Goal: Check status: Check status

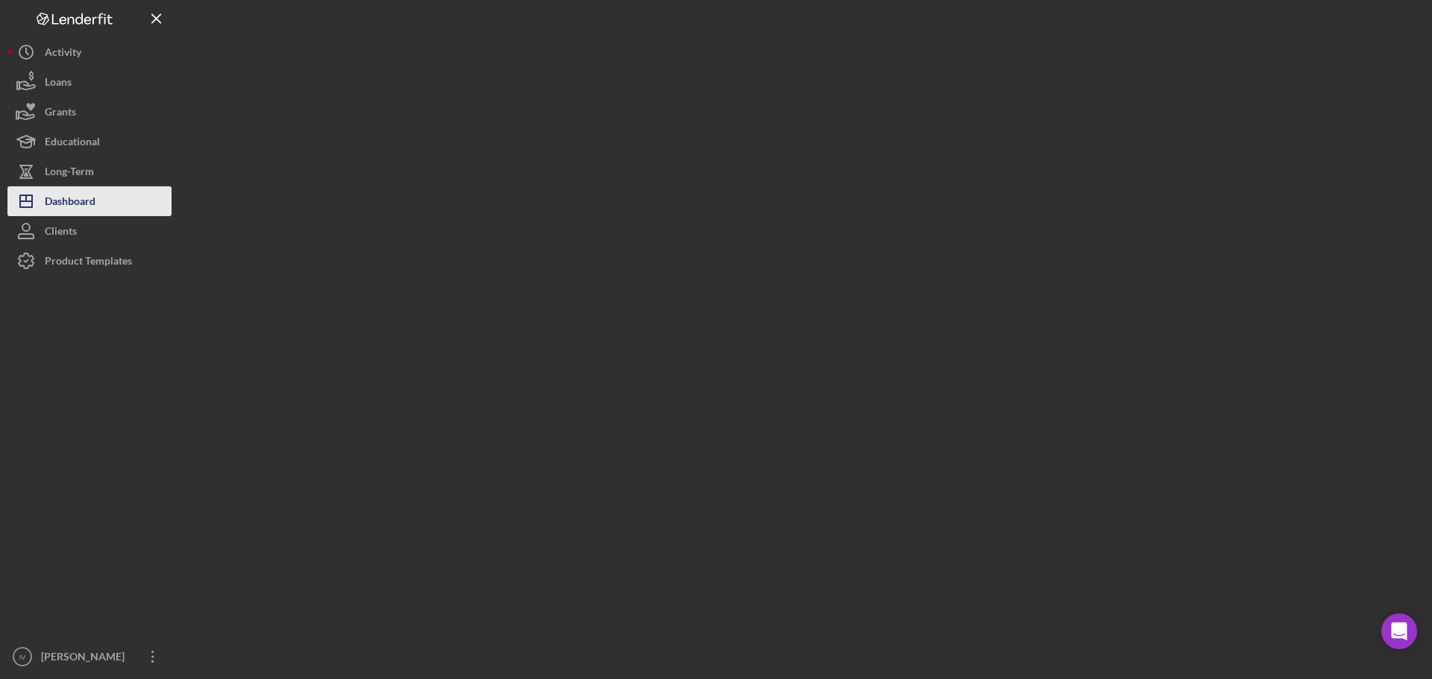
drag, startPoint x: 49, startPoint y: 196, endPoint x: 86, endPoint y: 195, distance: 36.6
click at [49, 196] on div "Dashboard" at bounding box center [70, 203] width 51 height 34
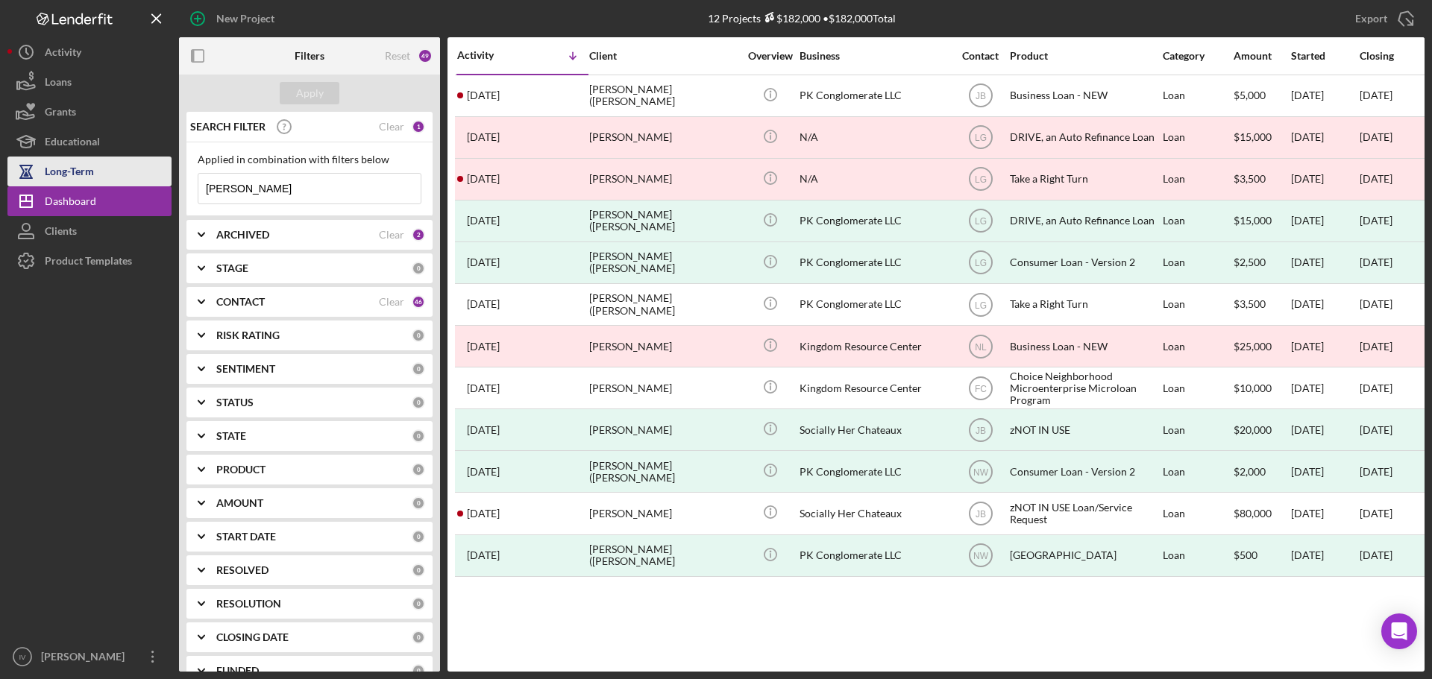
drag, startPoint x: 261, startPoint y: 186, endPoint x: 92, endPoint y: 179, distance: 169.5
click at [92, 180] on div "New Project 12 Projects $182,000 • $182,000 Total [PERSON_NAME] Export Icon/Exp…" at bounding box center [715, 336] width 1417 height 672
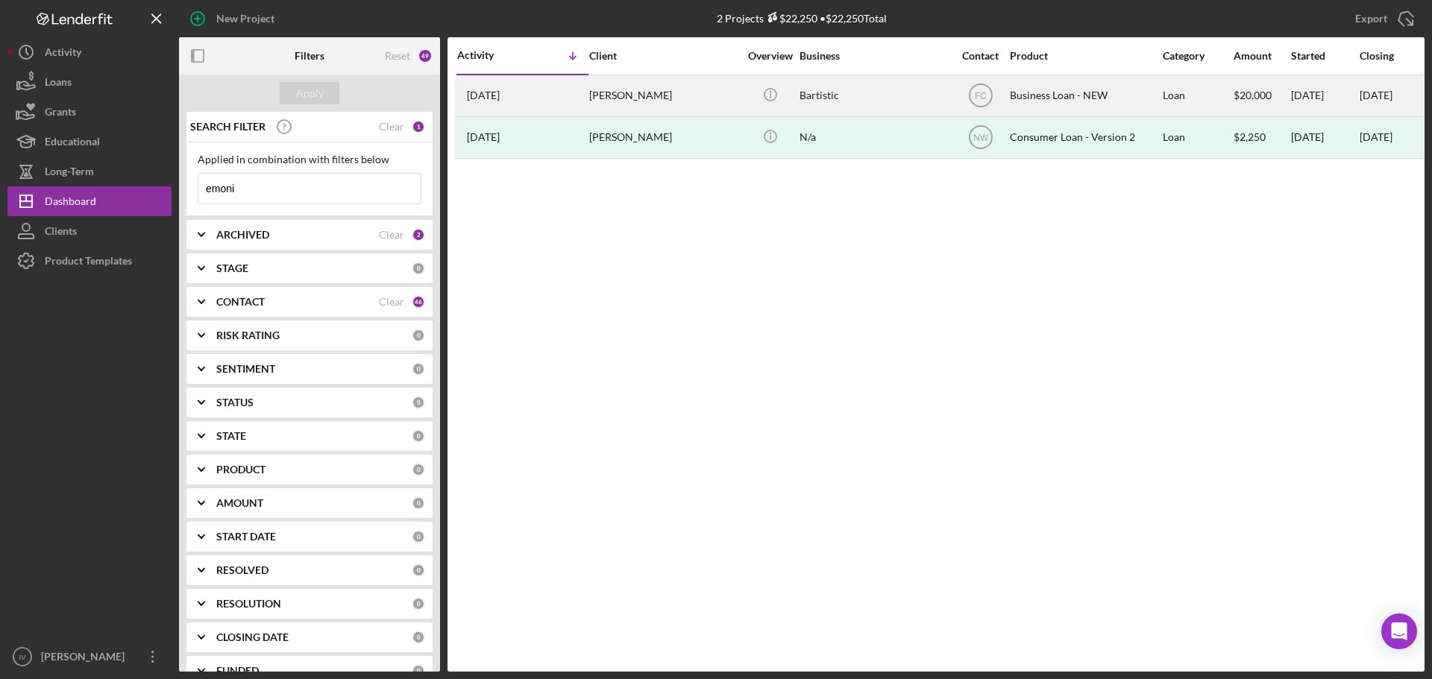
type input "emoni"
click at [658, 93] on div "[PERSON_NAME]" at bounding box center [663, 96] width 149 height 40
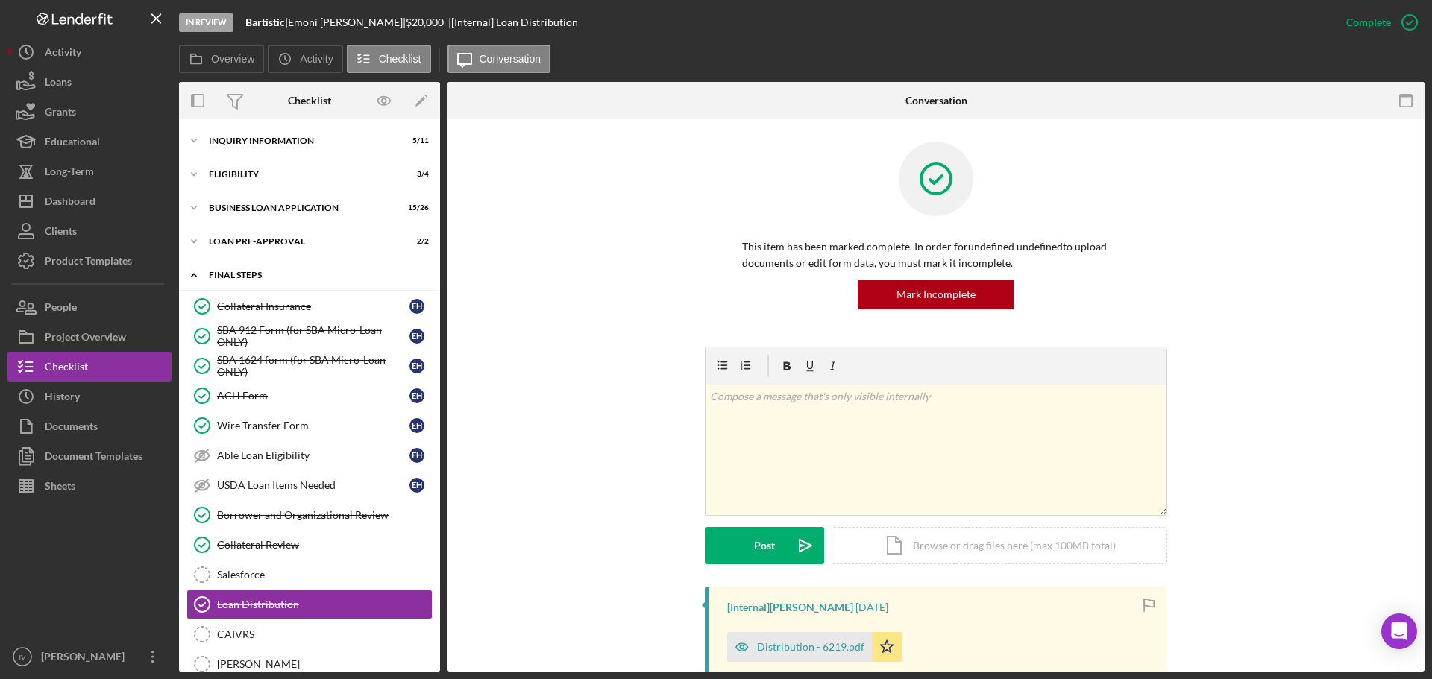
click at [192, 280] on icon "Icon/Expander" at bounding box center [194, 275] width 30 height 30
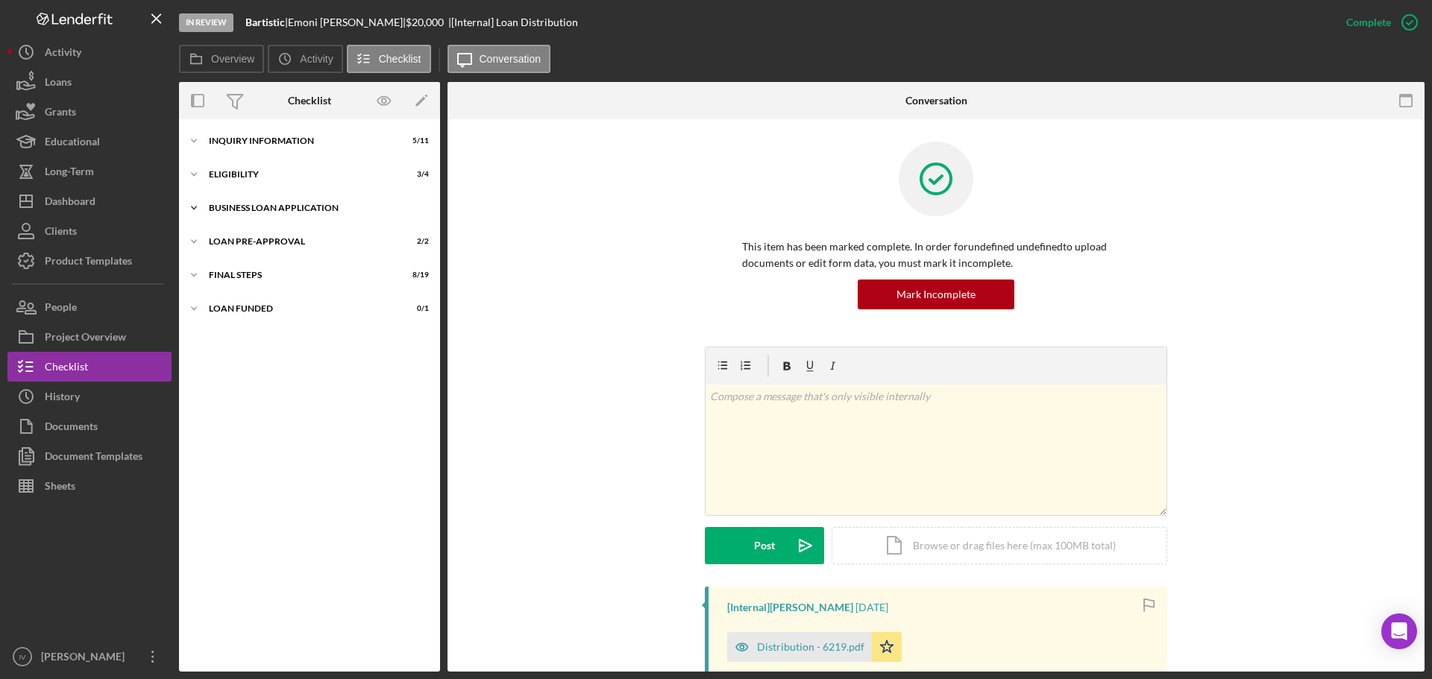
drag, startPoint x: 194, startPoint y: 205, endPoint x: 201, endPoint y: 217, distance: 14.1
click at [195, 205] on icon "Icon/Expander" at bounding box center [194, 208] width 30 height 30
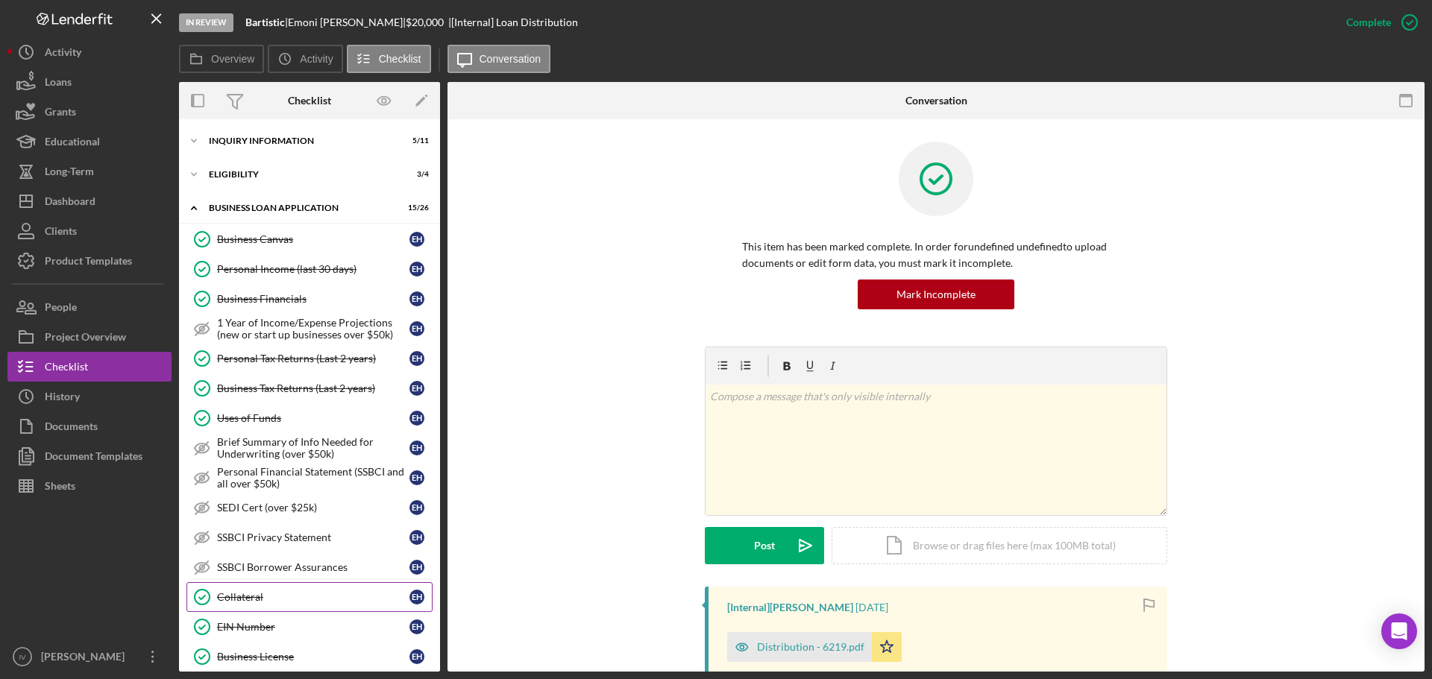
click at [265, 603] on link "Collateral Collateral E H" at bounding box center [309, 597] width 246 height 30
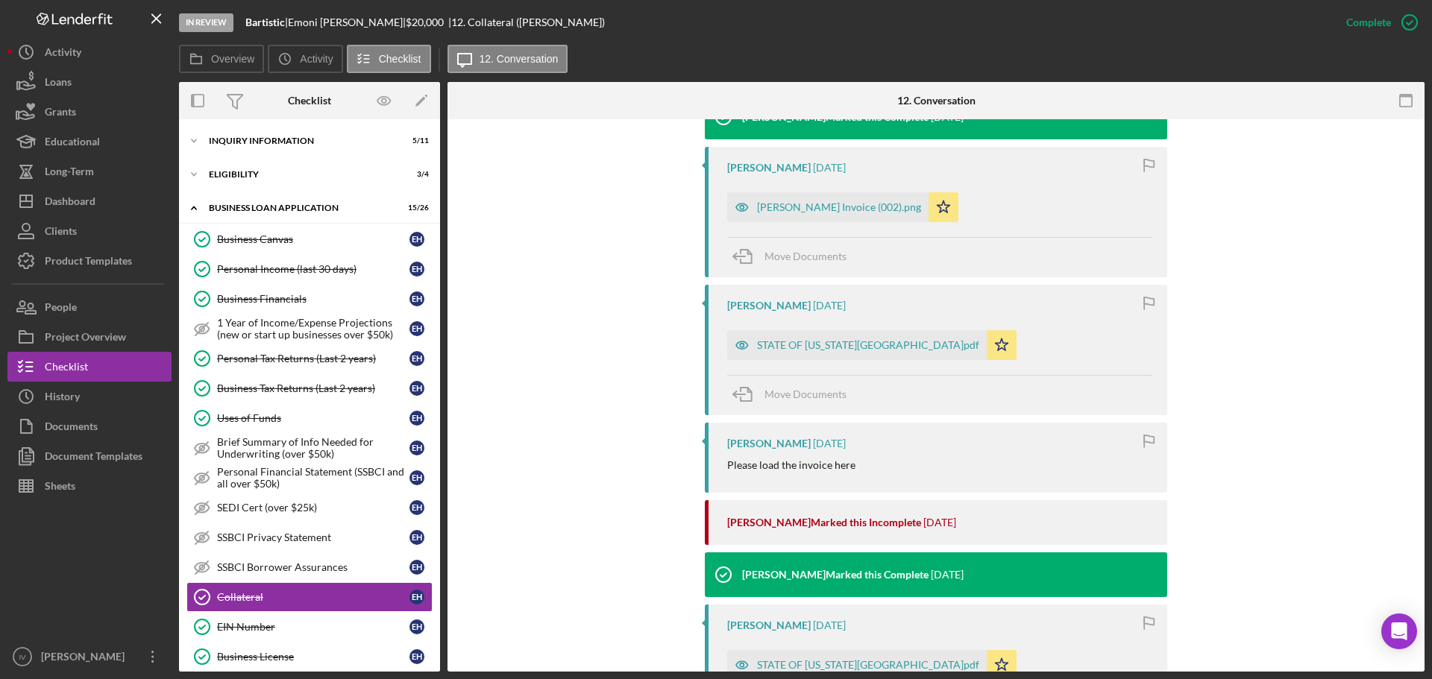
scroll to position [746, 0]
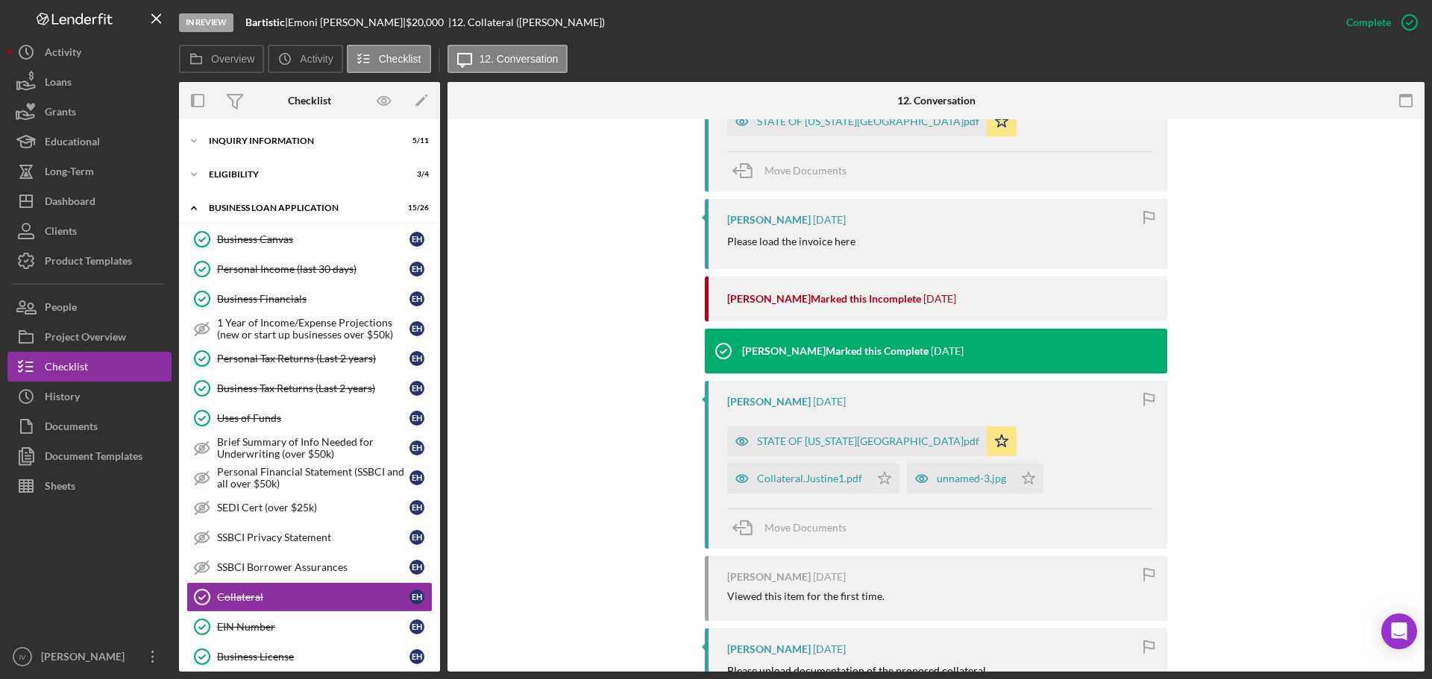
click at [757, 464] on icon "button" at bounding box center [742, 479] width 30 height 30
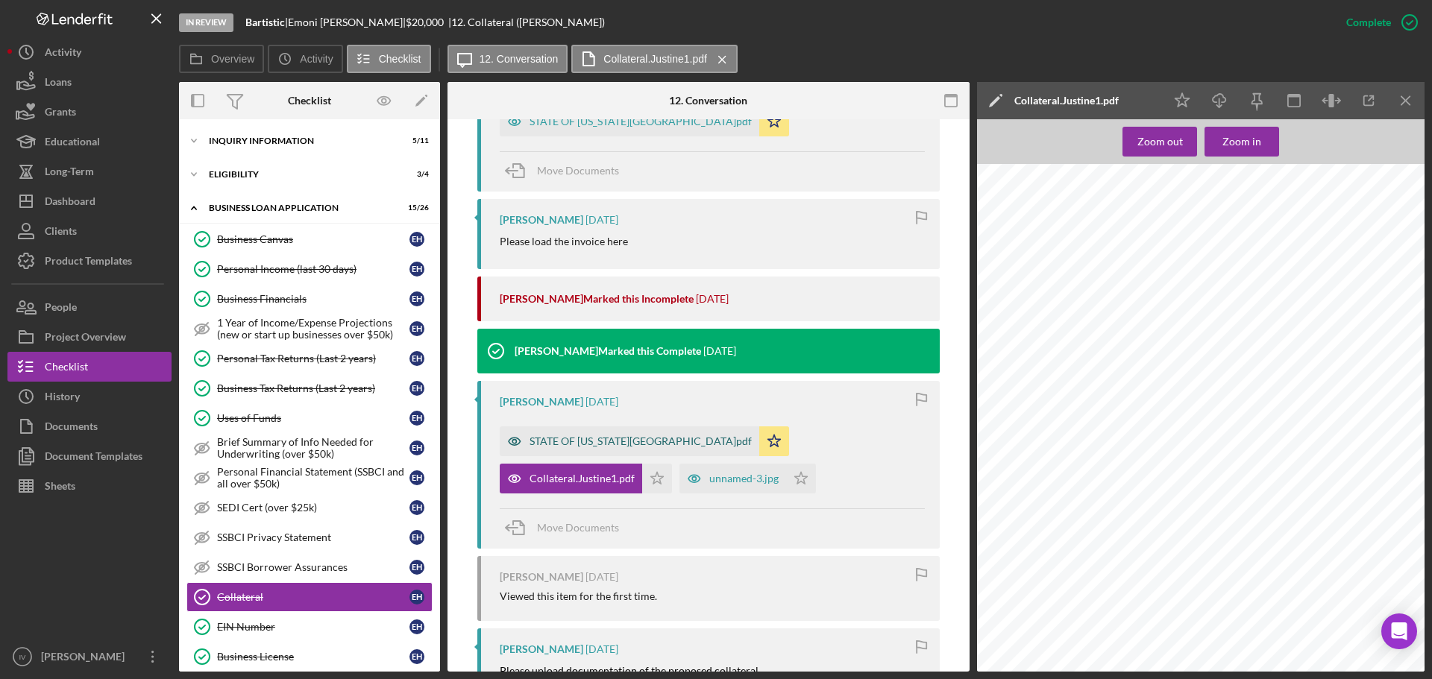
click at [517, 442] on icon "button" at bounding box center [515, 442] width 30 height 30
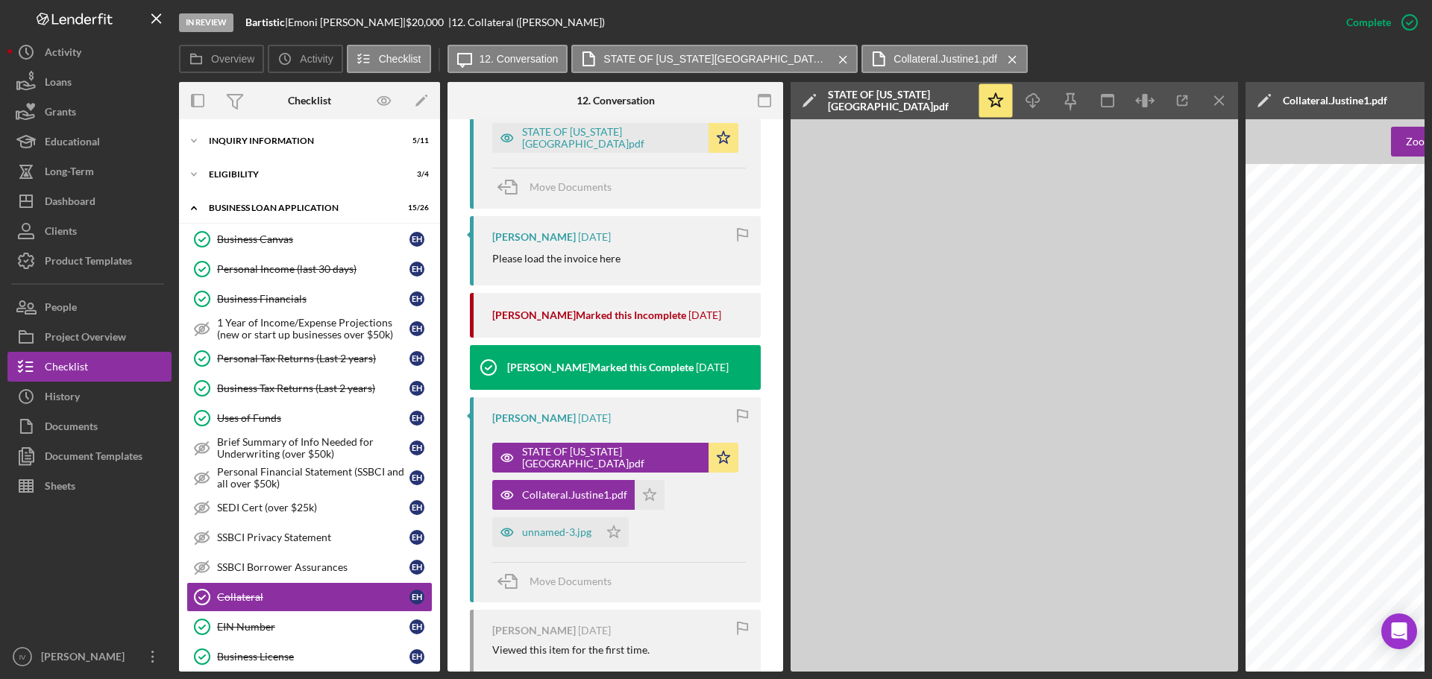
scroll to position [762, 0]
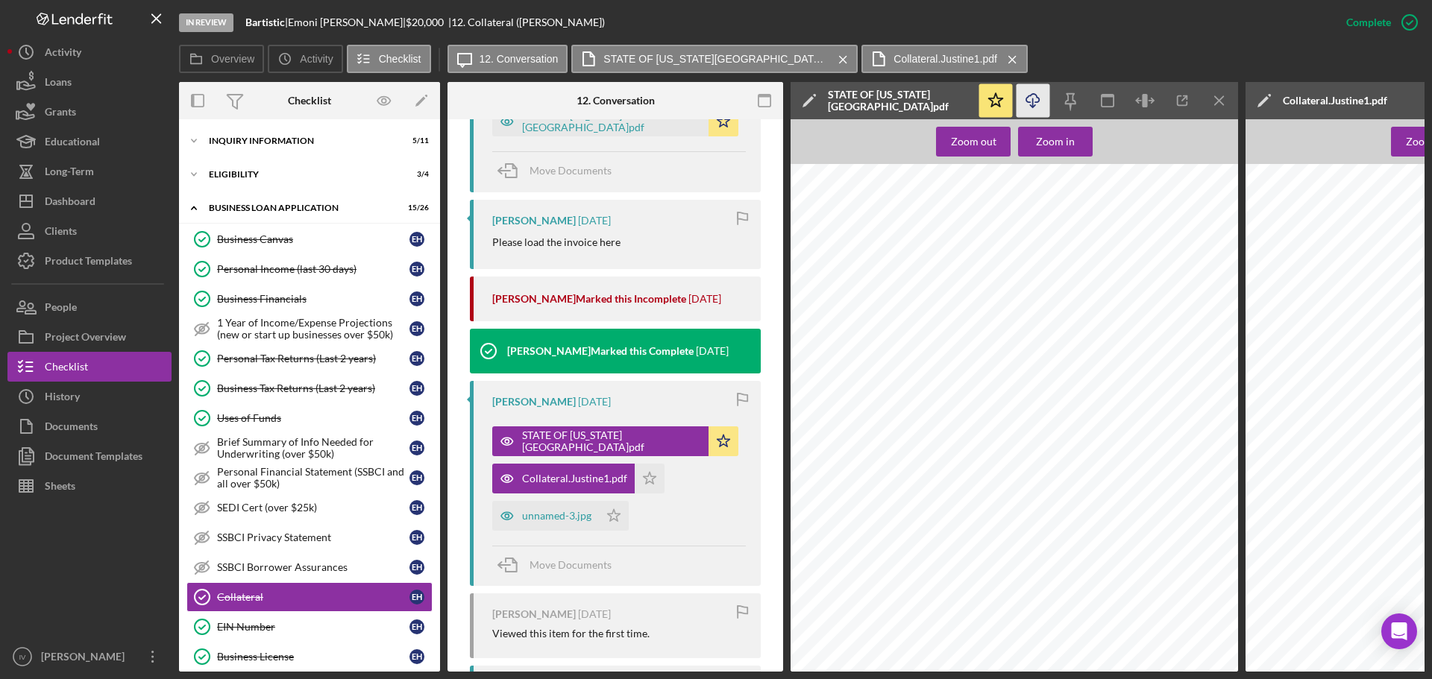
click at [1030, 104] on icon "Icon/Download" at bounding box center [1034, 101] width 34 height 34
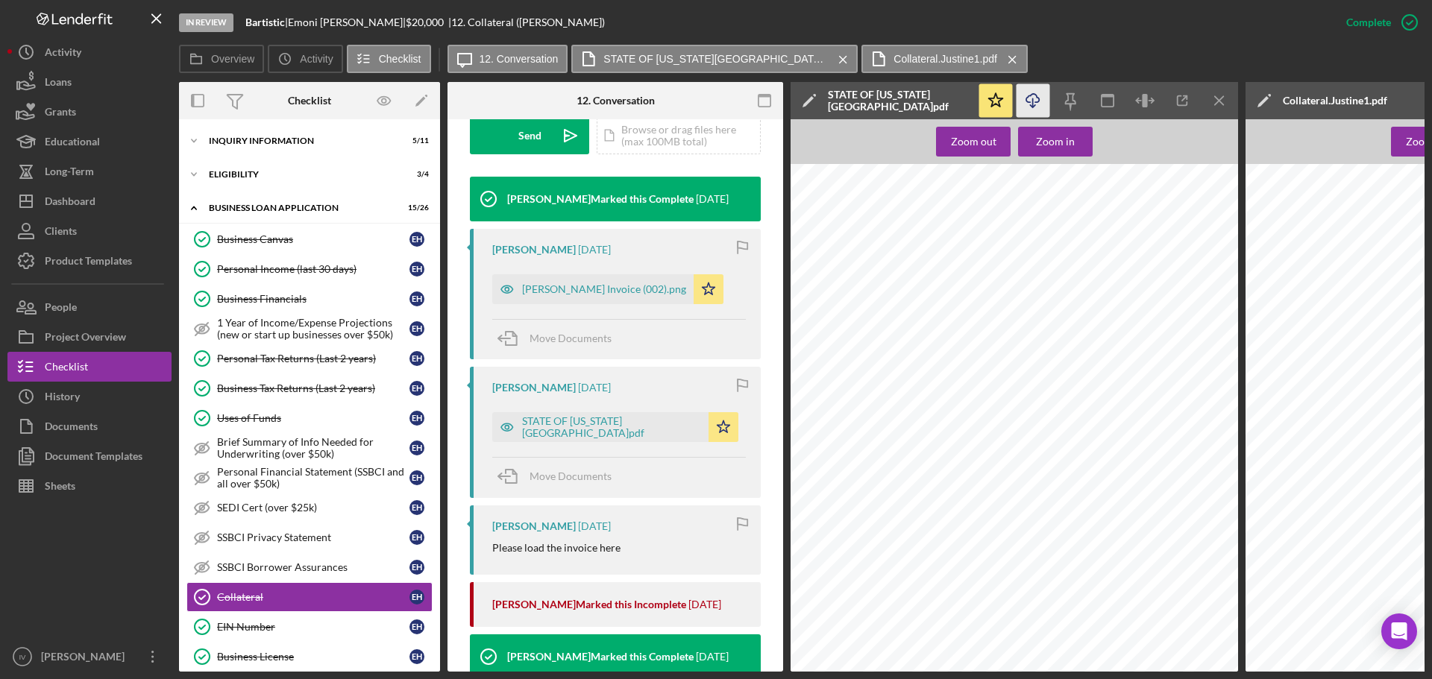
scroll to position [457, 0]
click at [511, 285] on icon "button" at bounding box center [507, 289] width 30 height 30
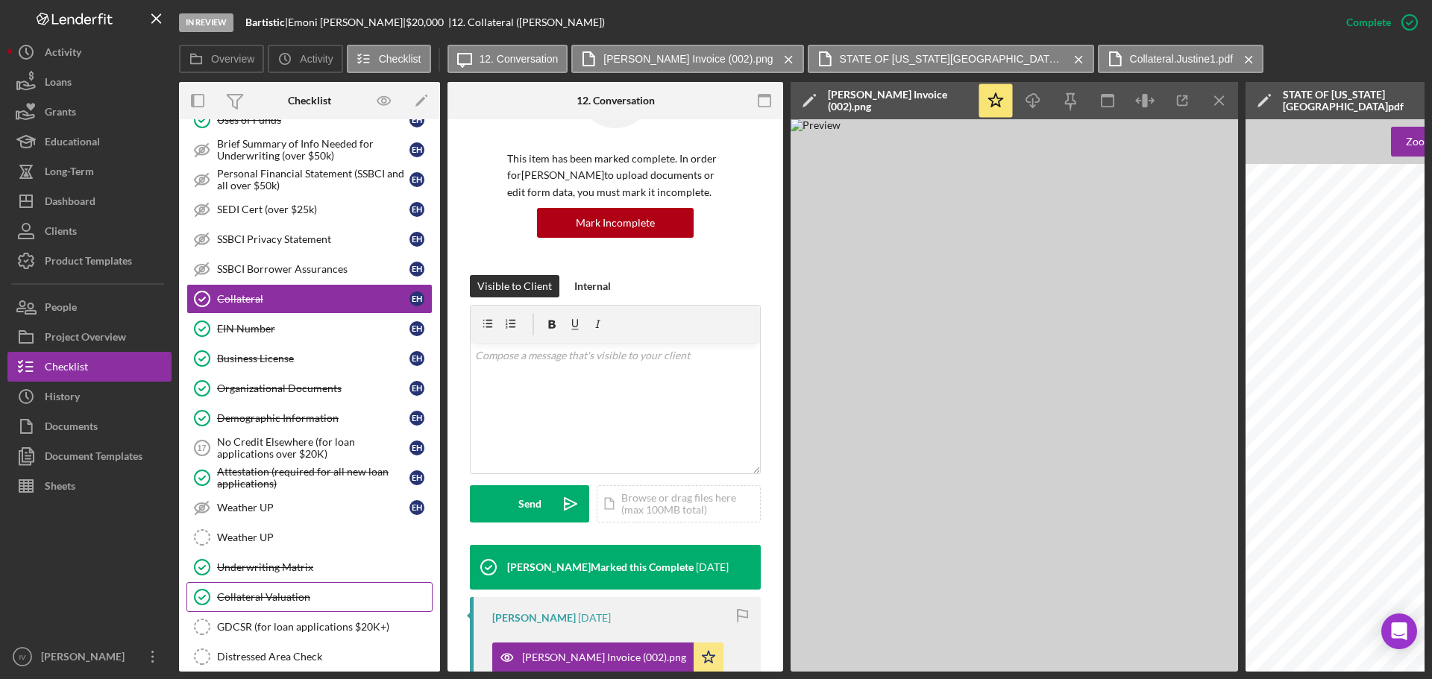
scroll to position [448, 0]
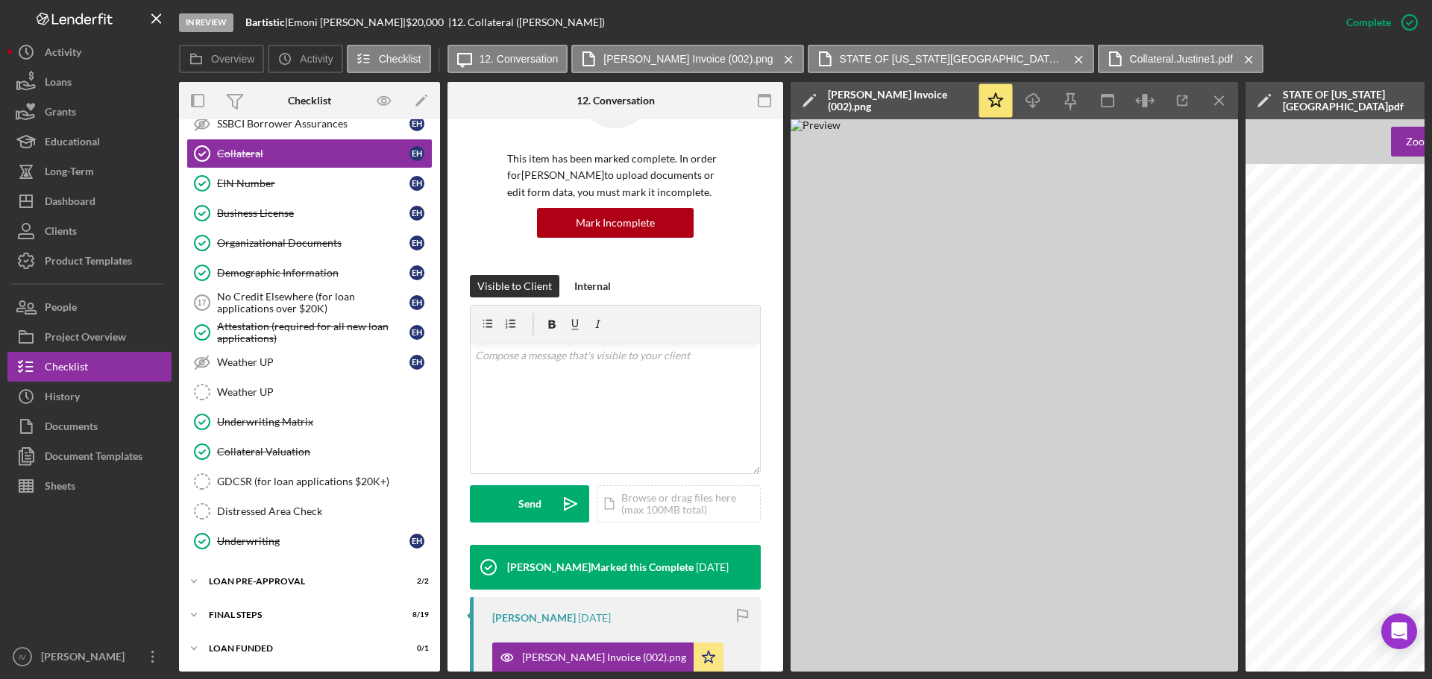
drag, startPoint x: 287, startPoint y: 438, endPoint x: 512, endPoint y: 428, distance: 224.7
click at [287, 438] on link "Collateral Valuation Collateral Valuation" at bounding box center [309, 452] width 246 height 30
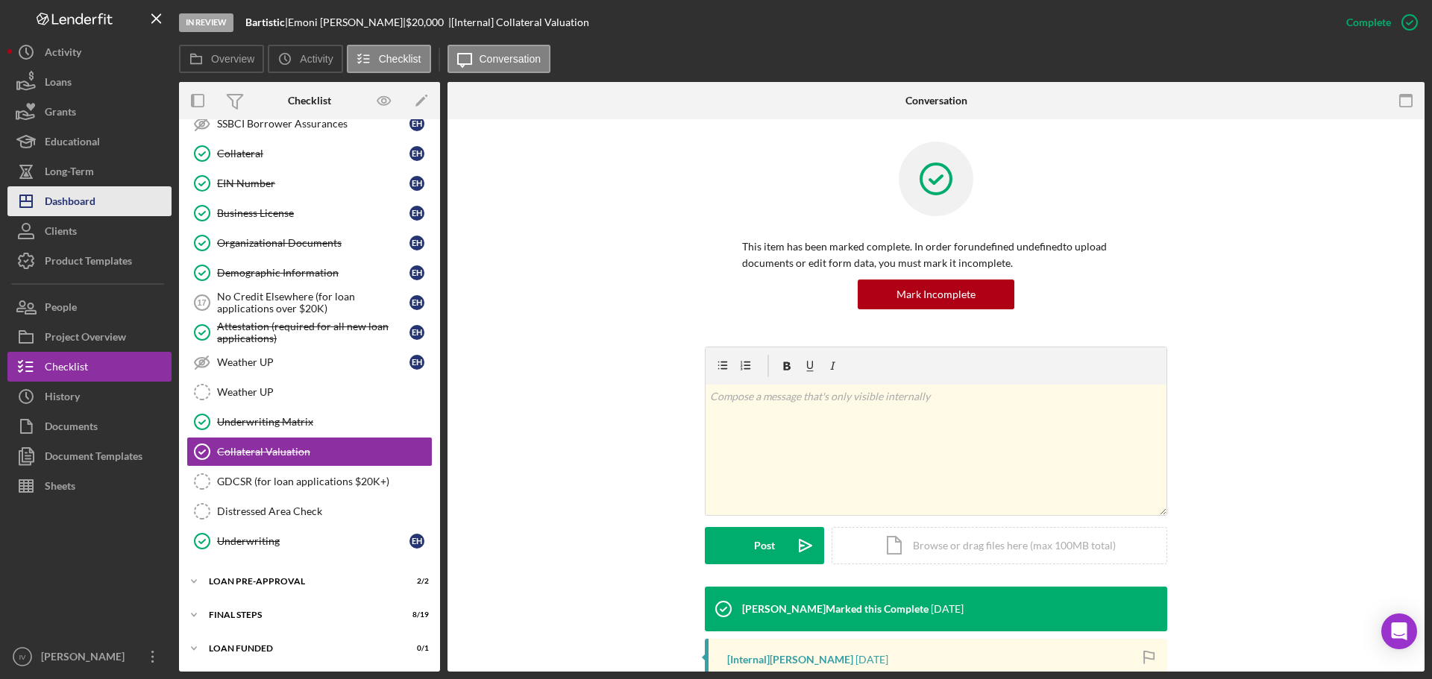
click at [56, 199] on div "Dashboard" at bounding box center [70, 203] width 51 height 34
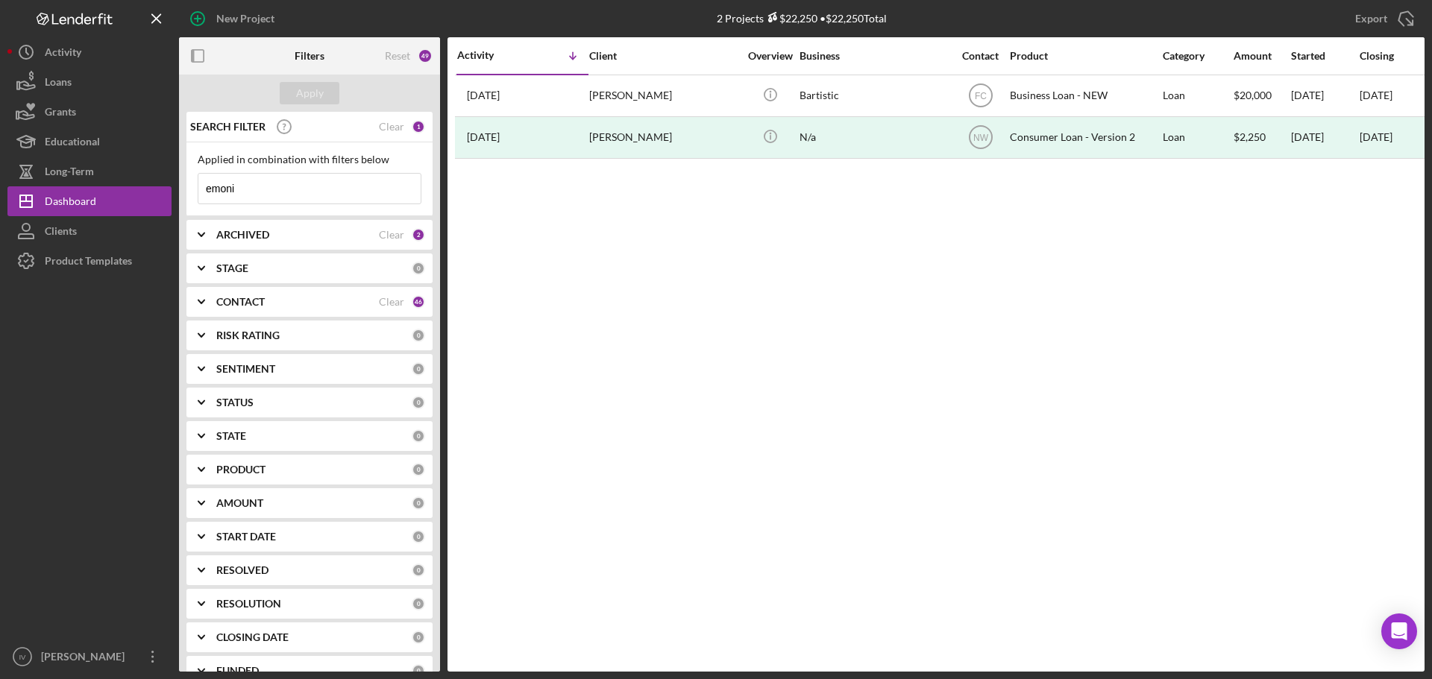
drag, startPoint x: 257, startPoint y: 189, endPoint x: 195, endPoint y: 191, distance: 61.9
click at [195, 191] on div "Applied in combination with filters below emoni Icon/Menu Close" at bounding box center [309, 179] width 246 height 74
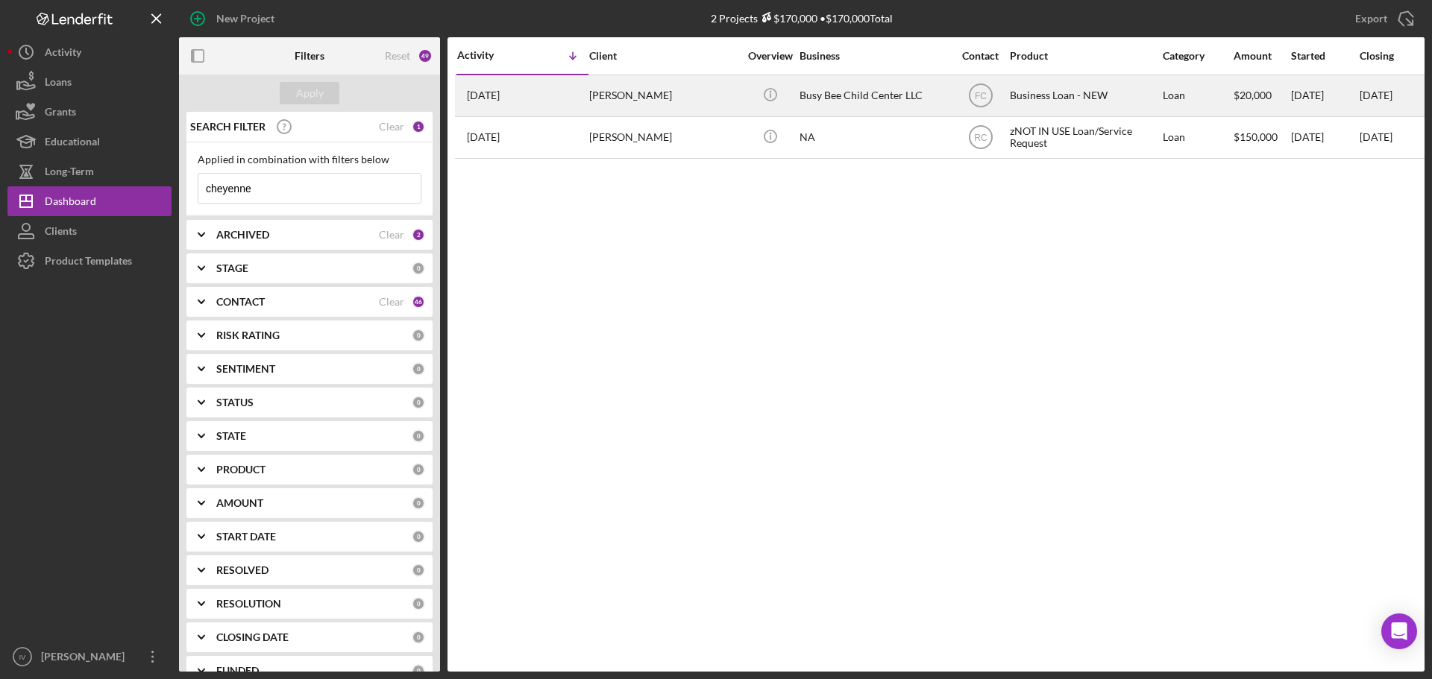
type input "cheyenne"
click at [543, 98] on div "[DATE] [PERSON_NAME]" at bounding box center [522, 96] width 131 height 40
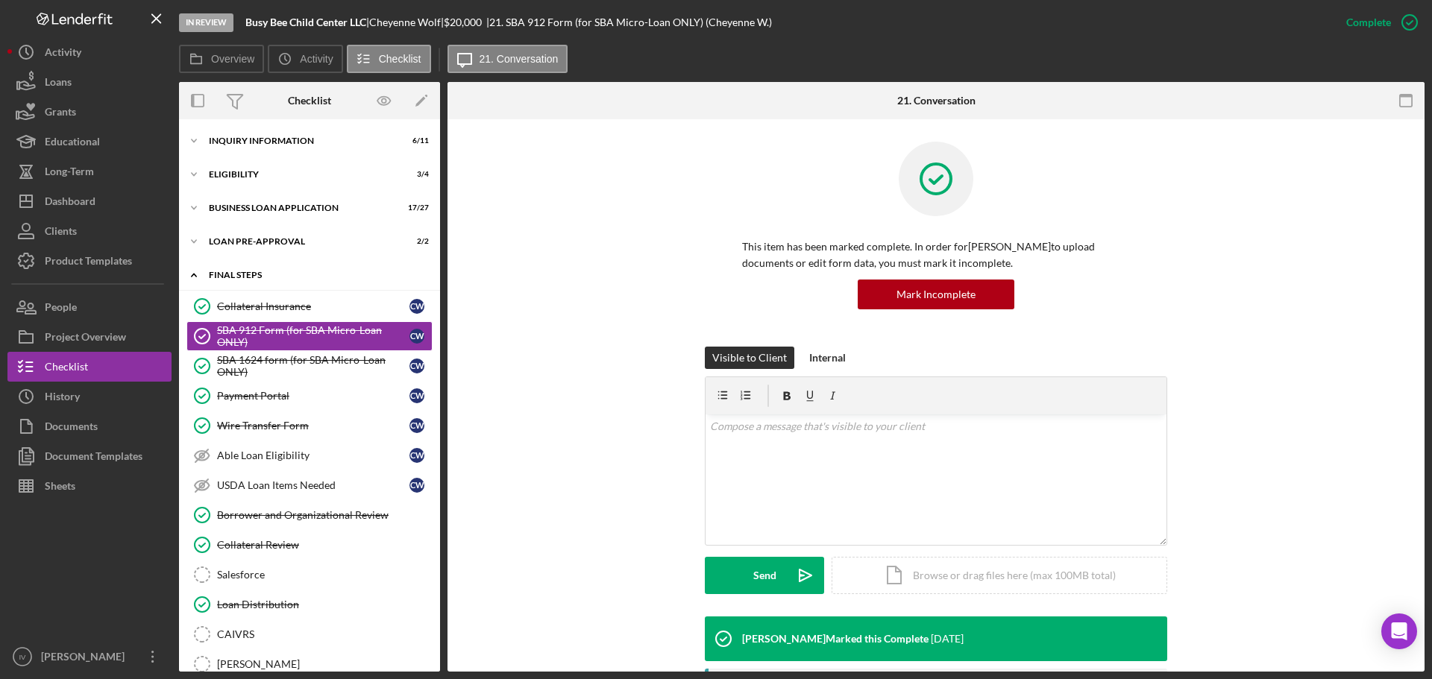
click at [192, 274] on icon "Icon/Expander" at bounding box center [194, 275] width 30 height 30
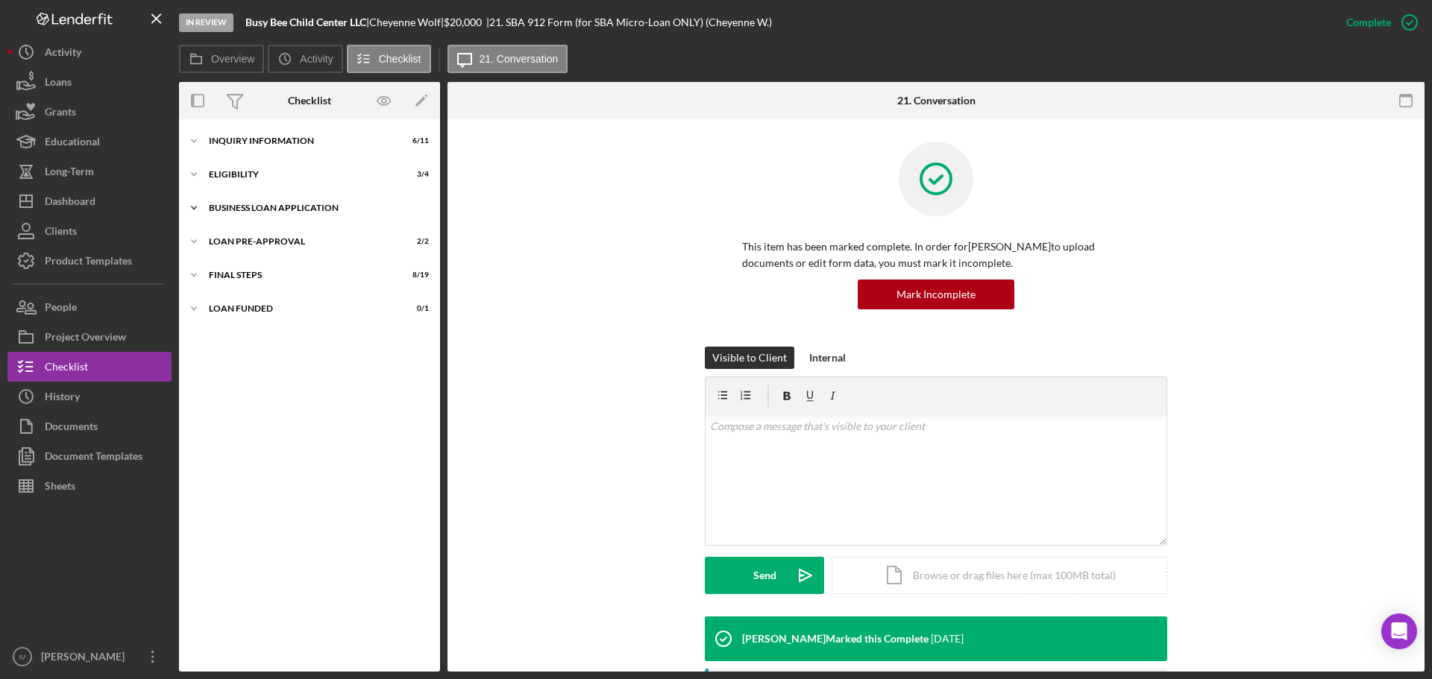
click at [192, 204] on icon "Icon/Expander" at bounding box center [194, 208] width 30 height 30
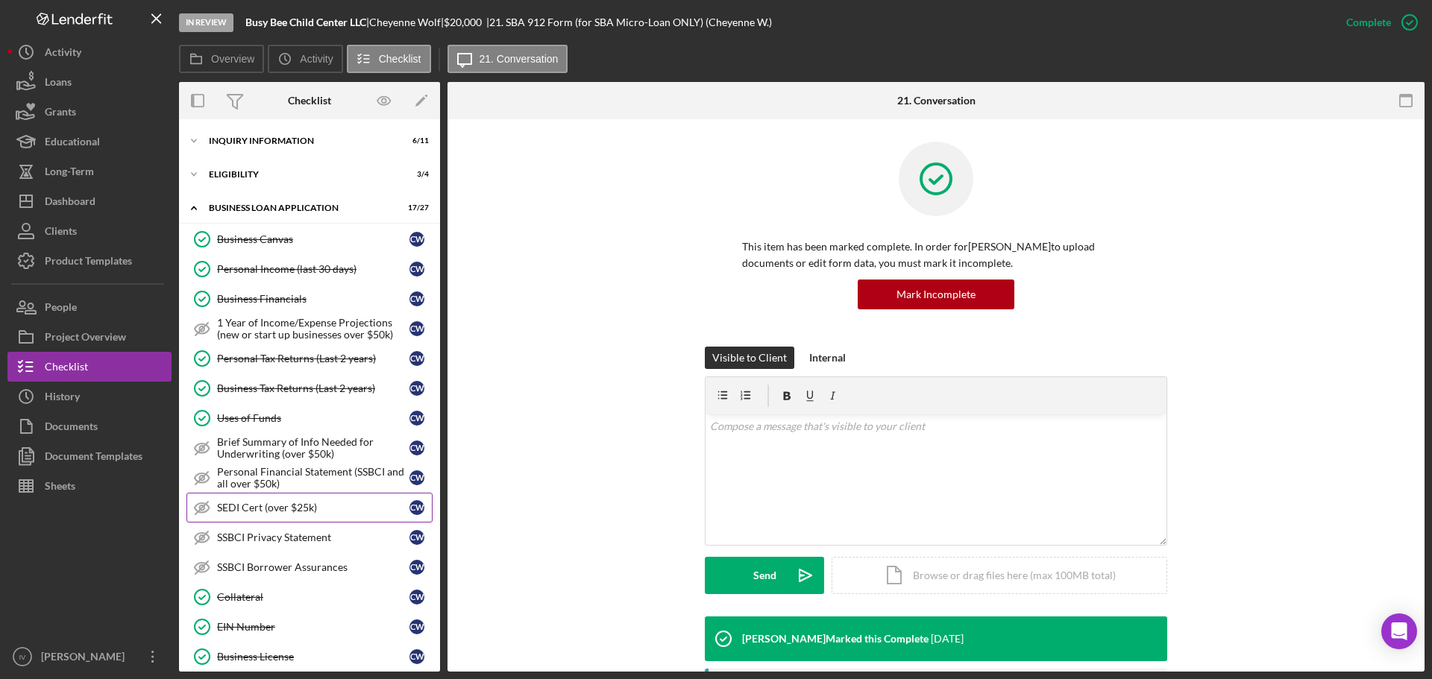
scroll to position [149, 0]
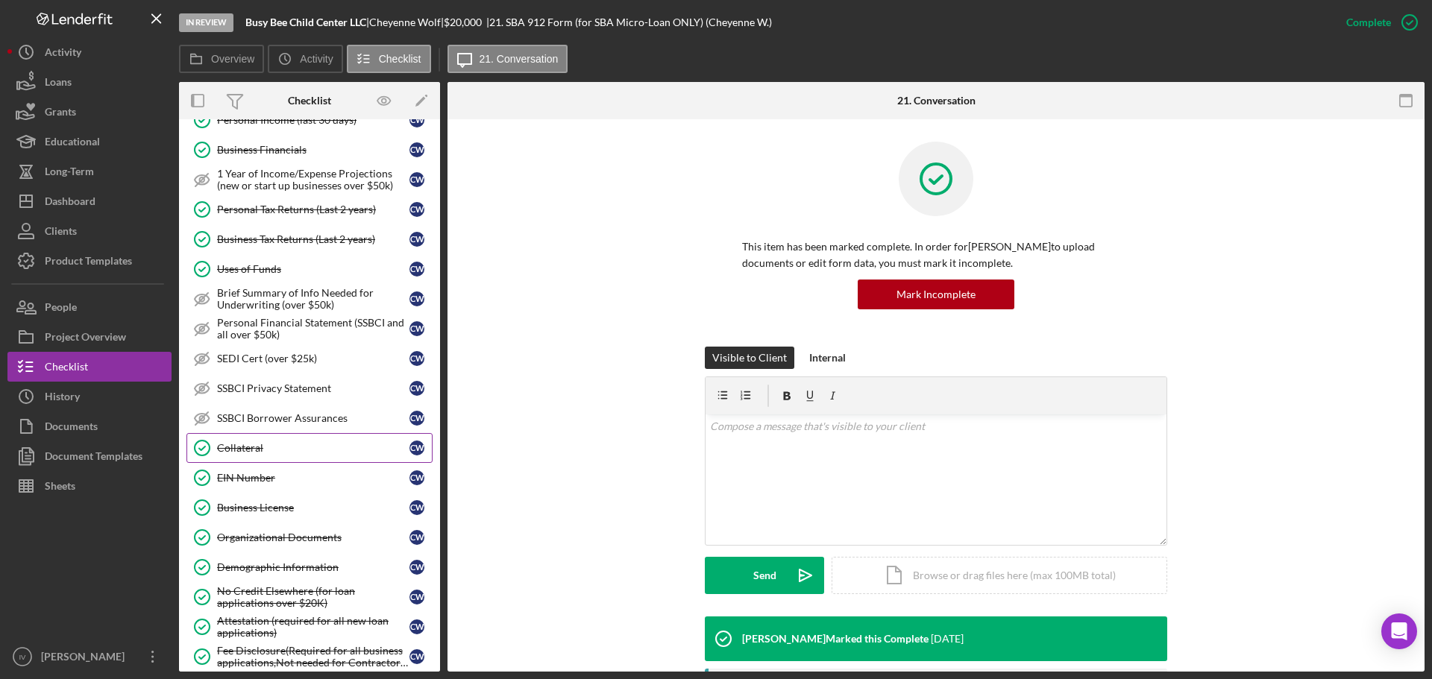
click at [263, 439] on link "Collateral Collateral C W" at bounding box center [309, 448] width 246 height 30
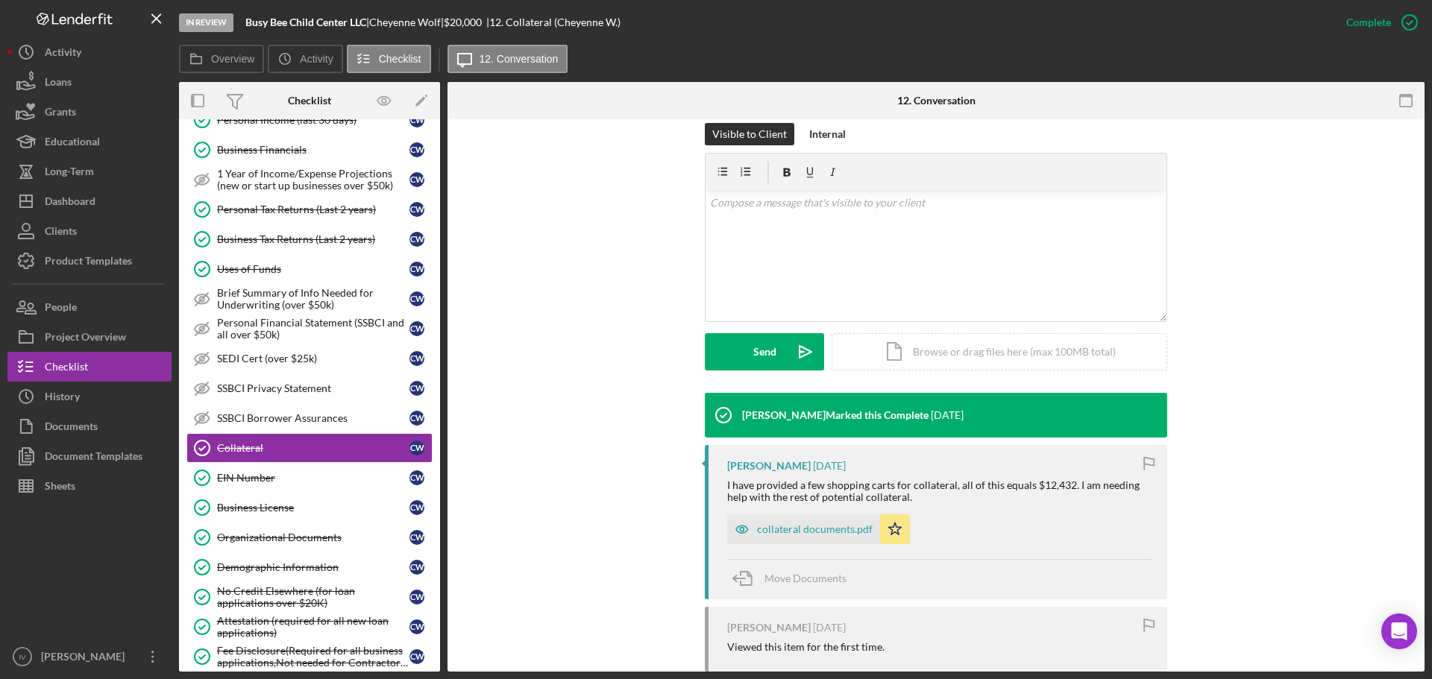
click at [567, 542] on div "[PERSON_NAME] Marked this Complete [DATE] [PERSON_NAME] [DATE] I have provided …" at bounding box center [936, 641] width 932 height 497
click at [735, 523] on icon "button" at bounding box center [742, 530] width 30 height 30
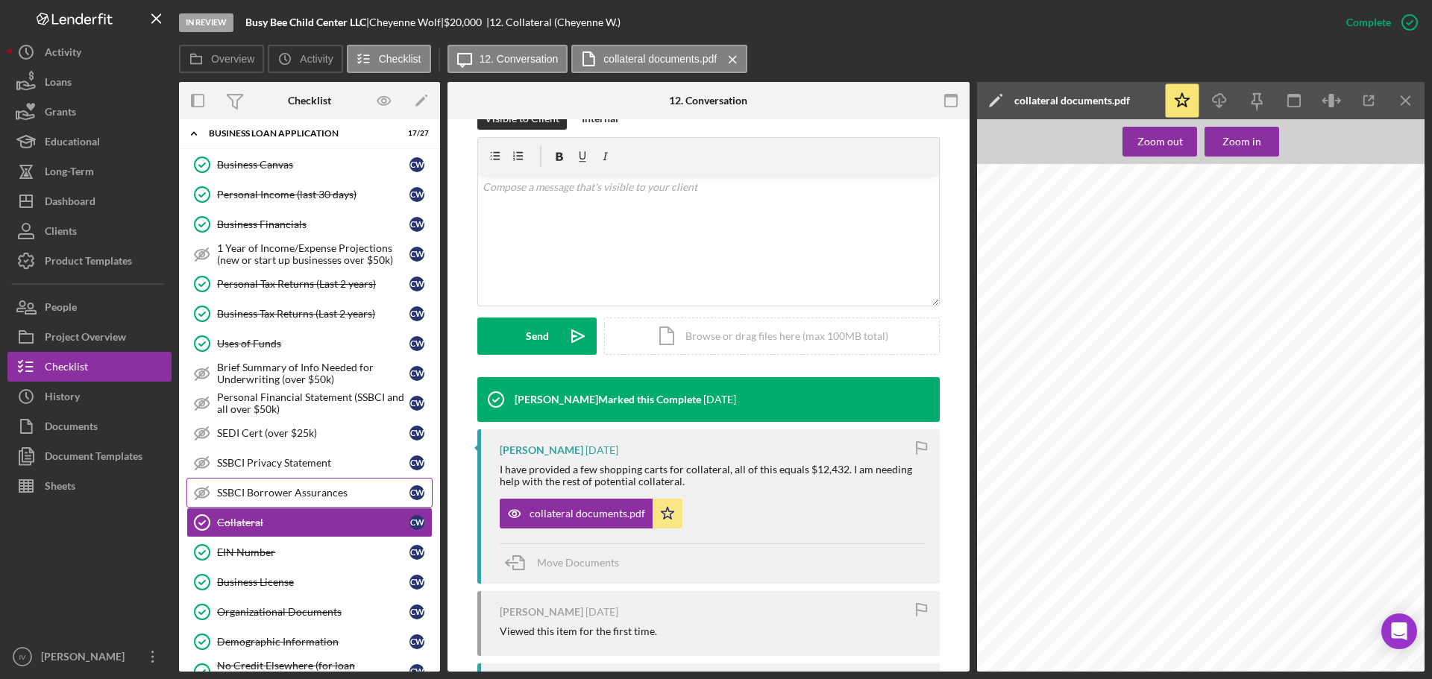
scroll to position [149, 0]
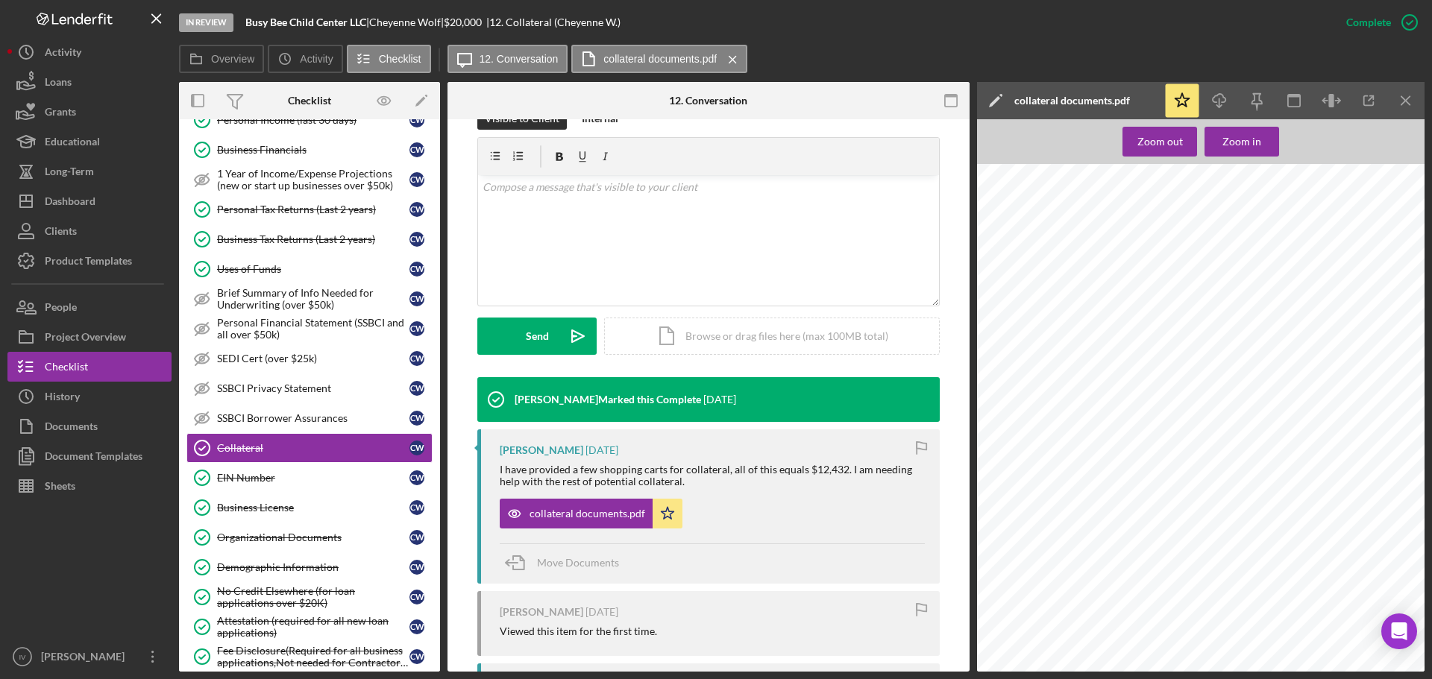
click at [318, 540] on div "Organizational Documents" at bounding box center [313, 538] width 192 height 12
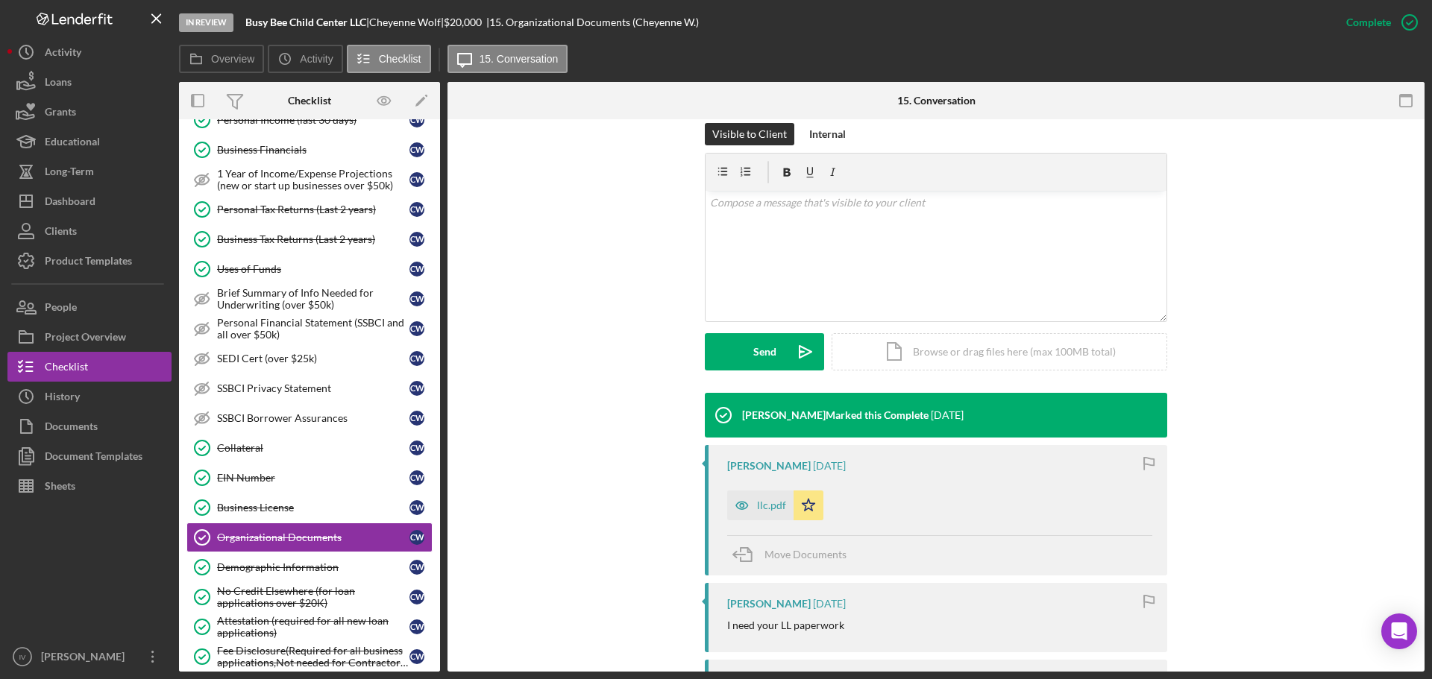
scroll to position [298, 0]
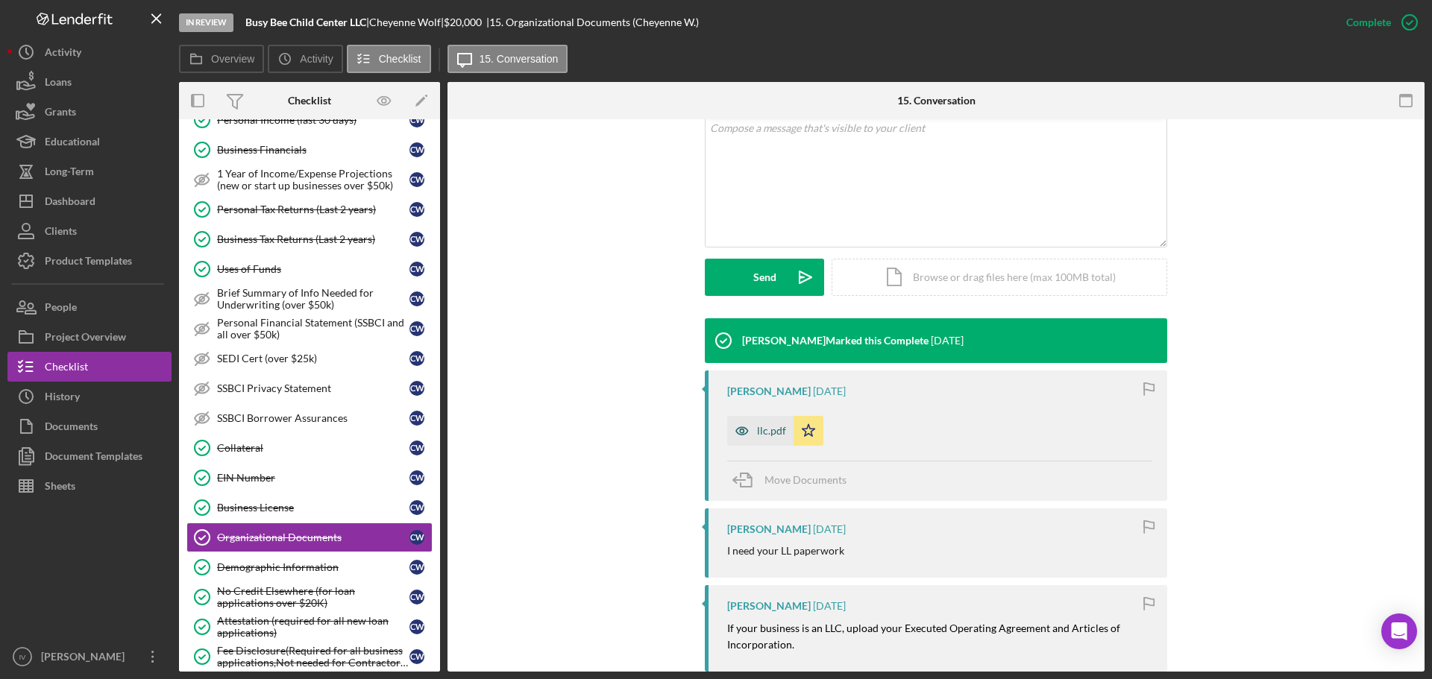
click at [729, 428] on icon "button" at bounding box center [742, 431] width 30 height 30
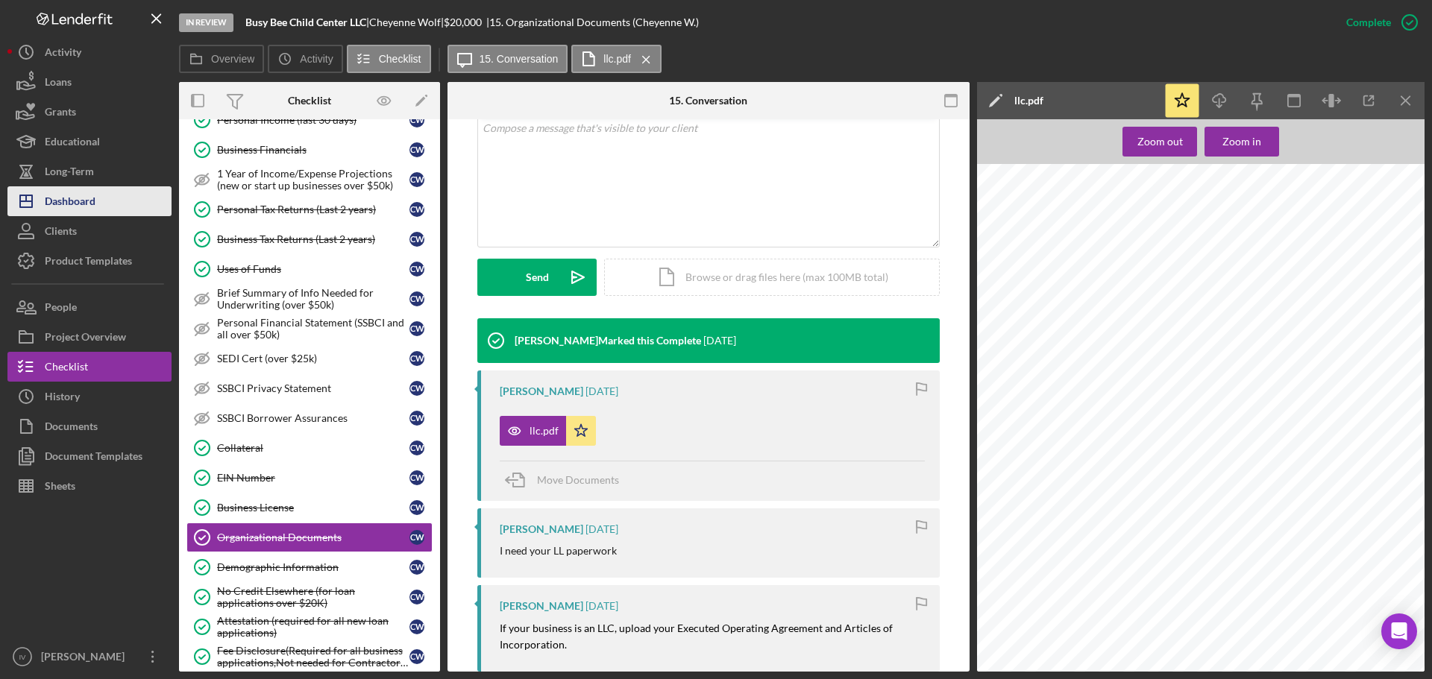
drag, startPoint x: 92, startPoint y: 204, endPoint x: 114, endPoint y: 211, distance: 23.4
click at [92, 204] on div "Dashboard" at bounding box center [70, 203] width 51 height 34
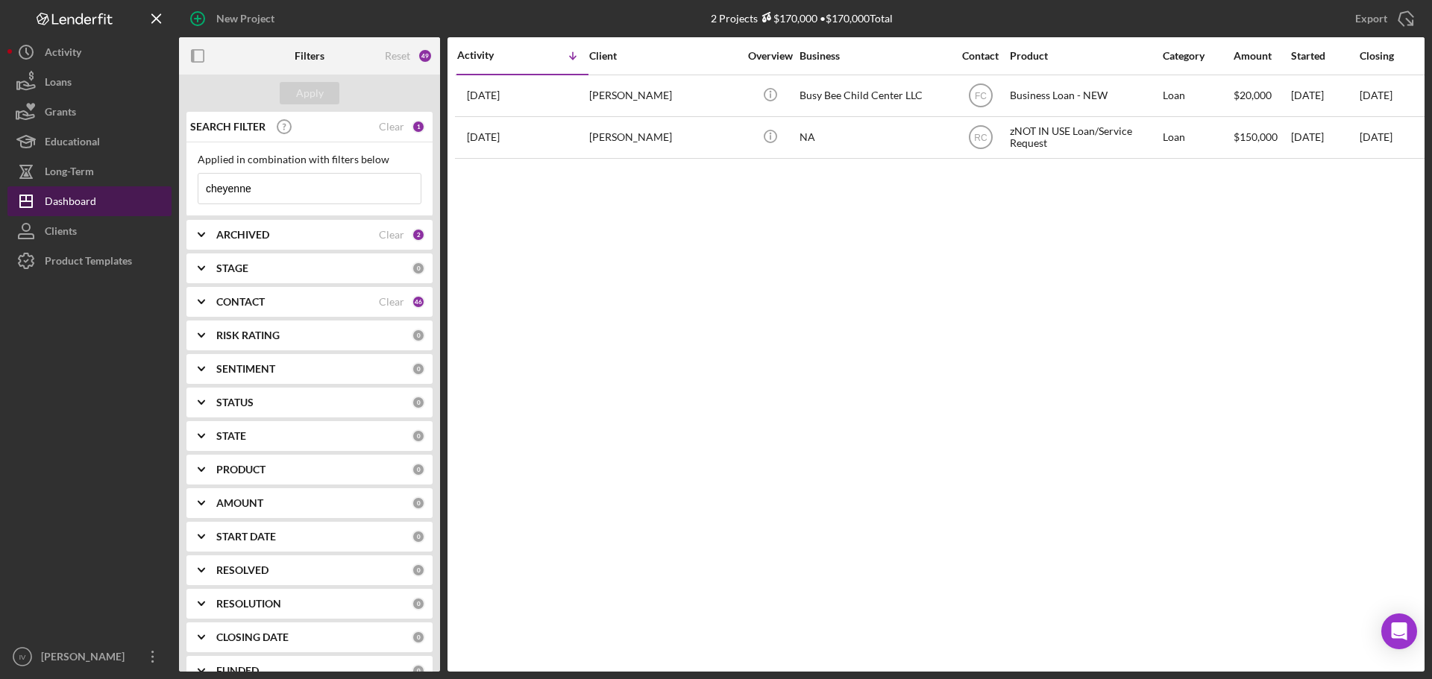
drag, startPoint x: 268, startPoint y: 180, endPoint x: 110, endPoint y: 194, distance: 158.7
click at [120, 187] on div "New Project 2 Projects $170,000 • $170,000 Total cheyenne Export Icon/Export Fi…" at bounding box center [715, 336] width 1417 height 672
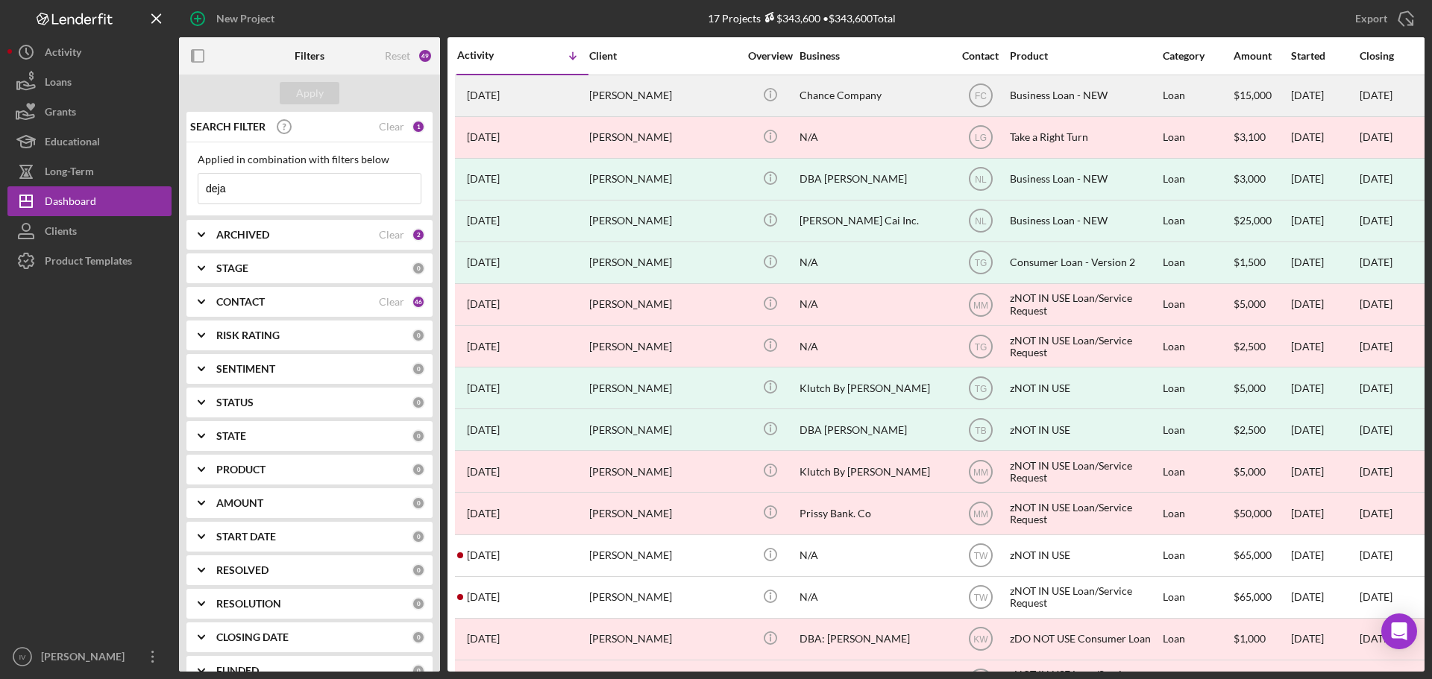
type input "deja"
click at [913, 94] on div "Chance Company" at bounding box center [874, 96] width 149 height 40
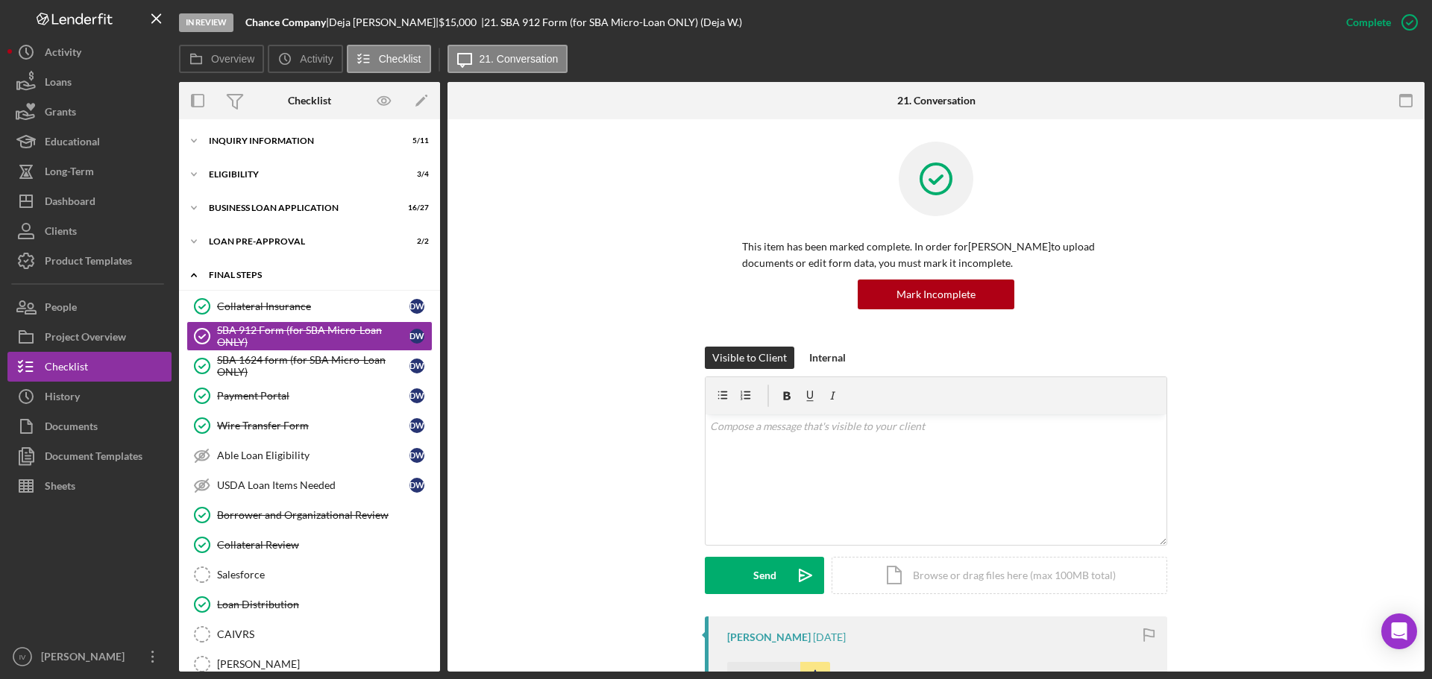
click at [192, 275] on icon "Icon/Expander" at bounding box center [194, 275] width 30 height 30
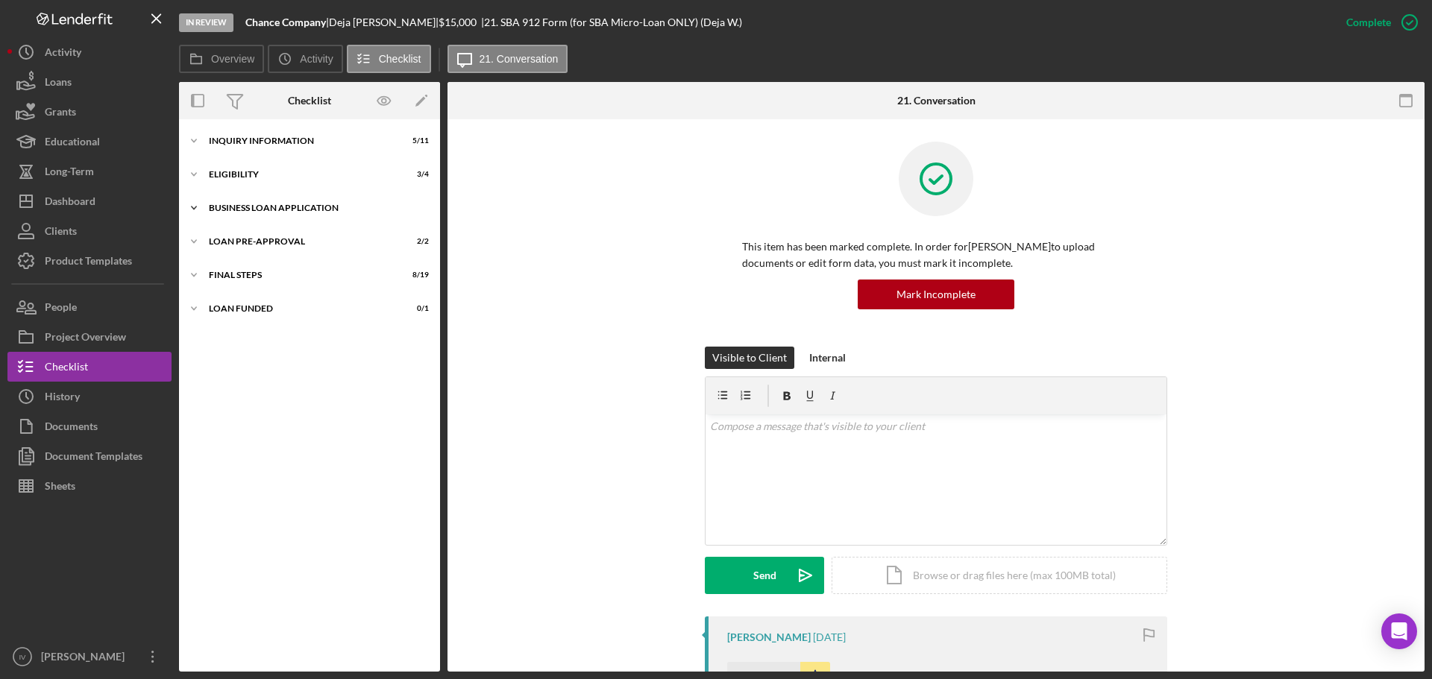
click at [191, 204] on icon "Icon/Expander" at bounding box center [194, 208] width 30 height 30
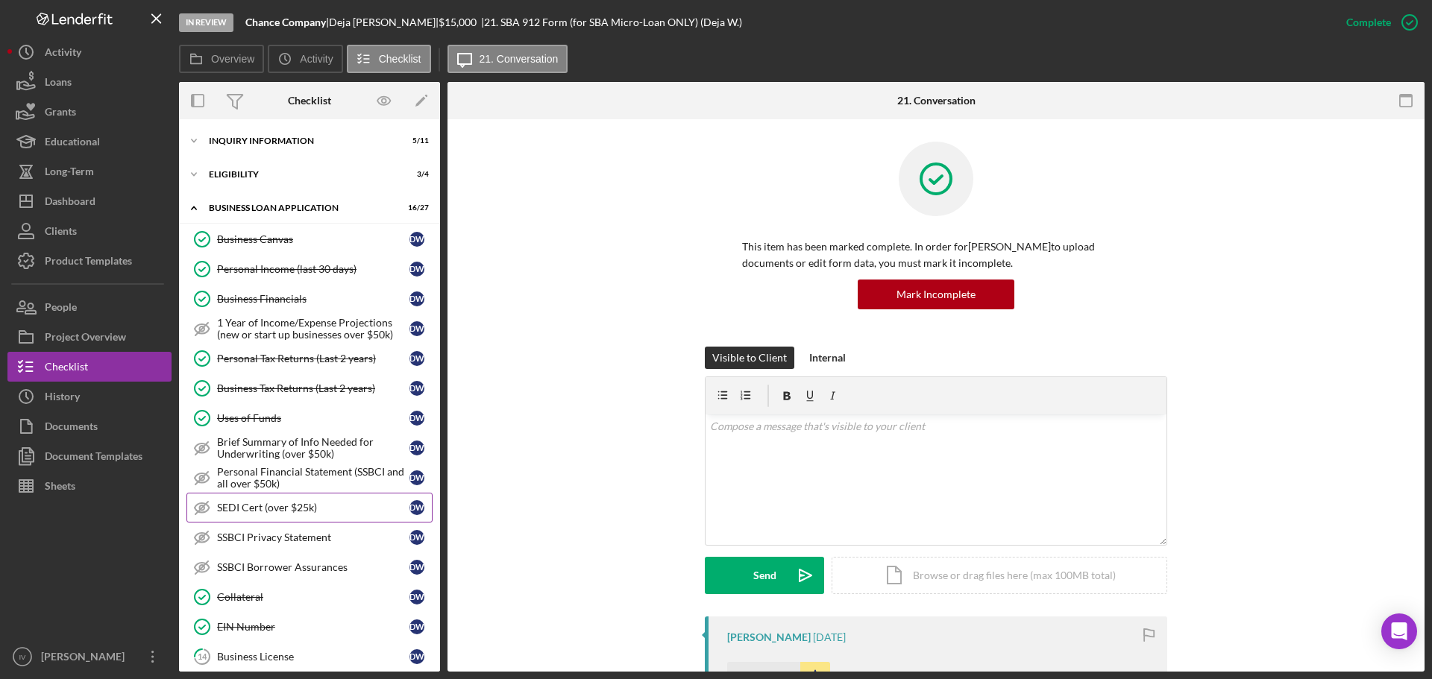
scroll to position [149, 0]
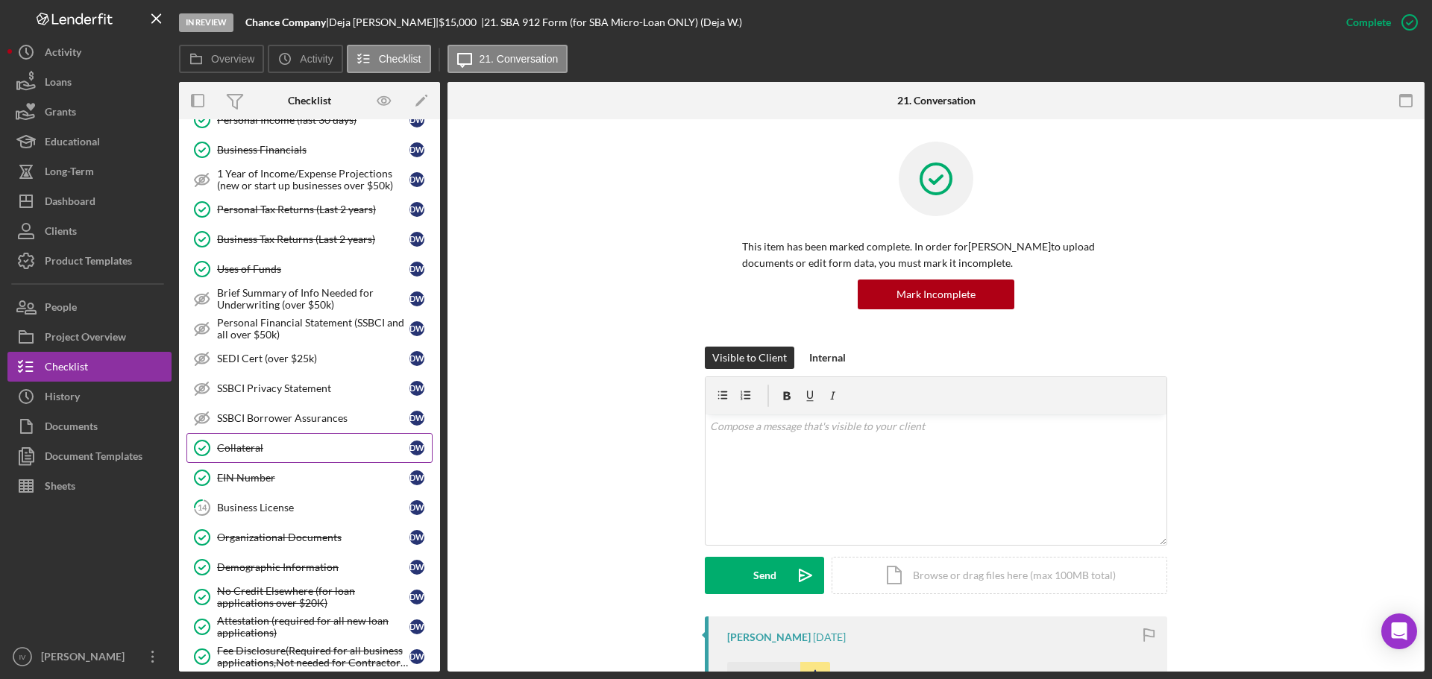
click at [283, 447] on div "Collateral" at bounding box center [313, 448] width 192 height 12
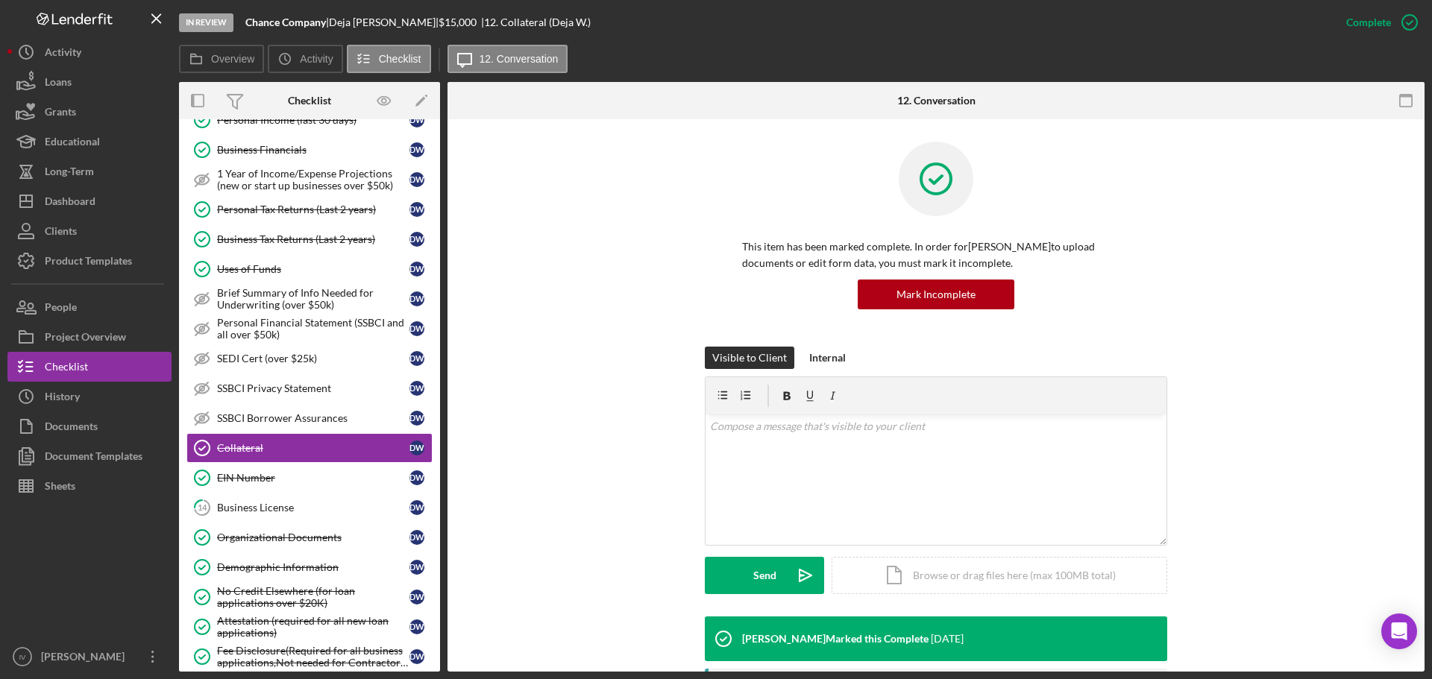
scroll to position [298, 0]
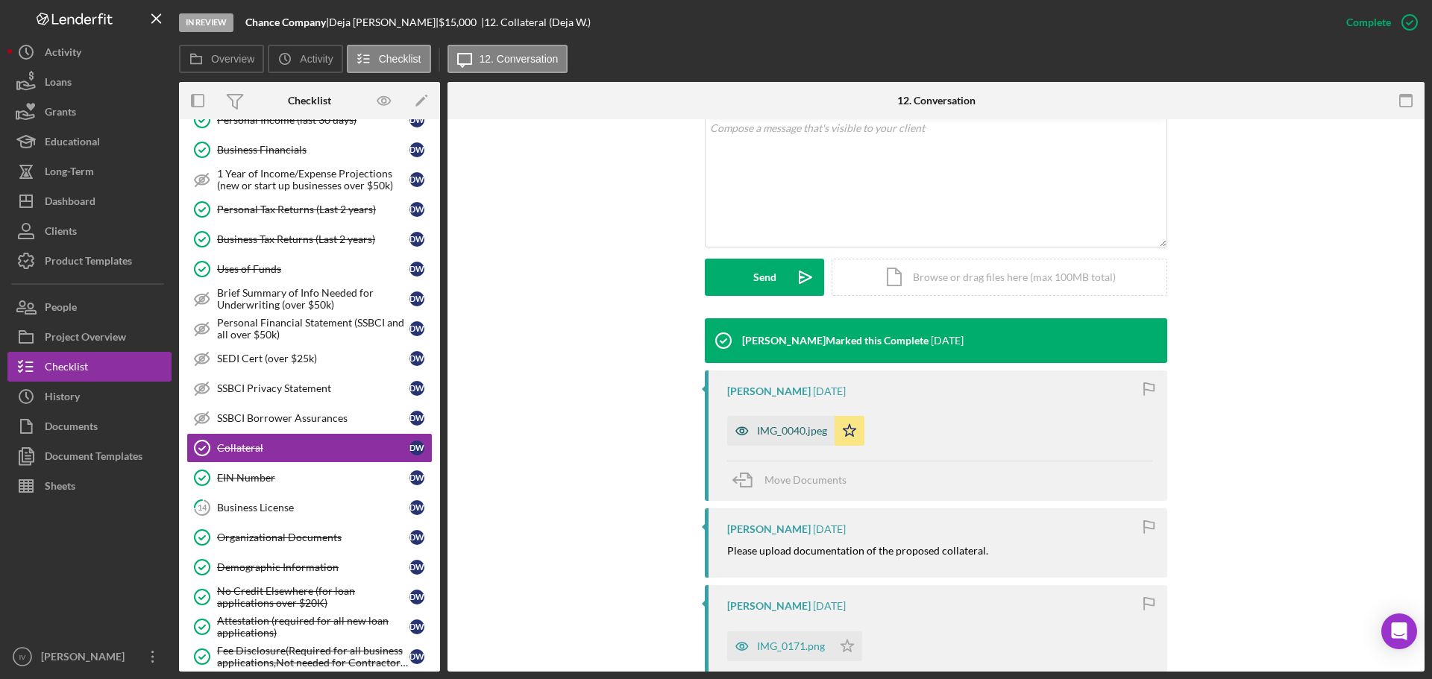
click at [741, 424] on icon "button" at bounding box center [742, 431] width 30 height 30
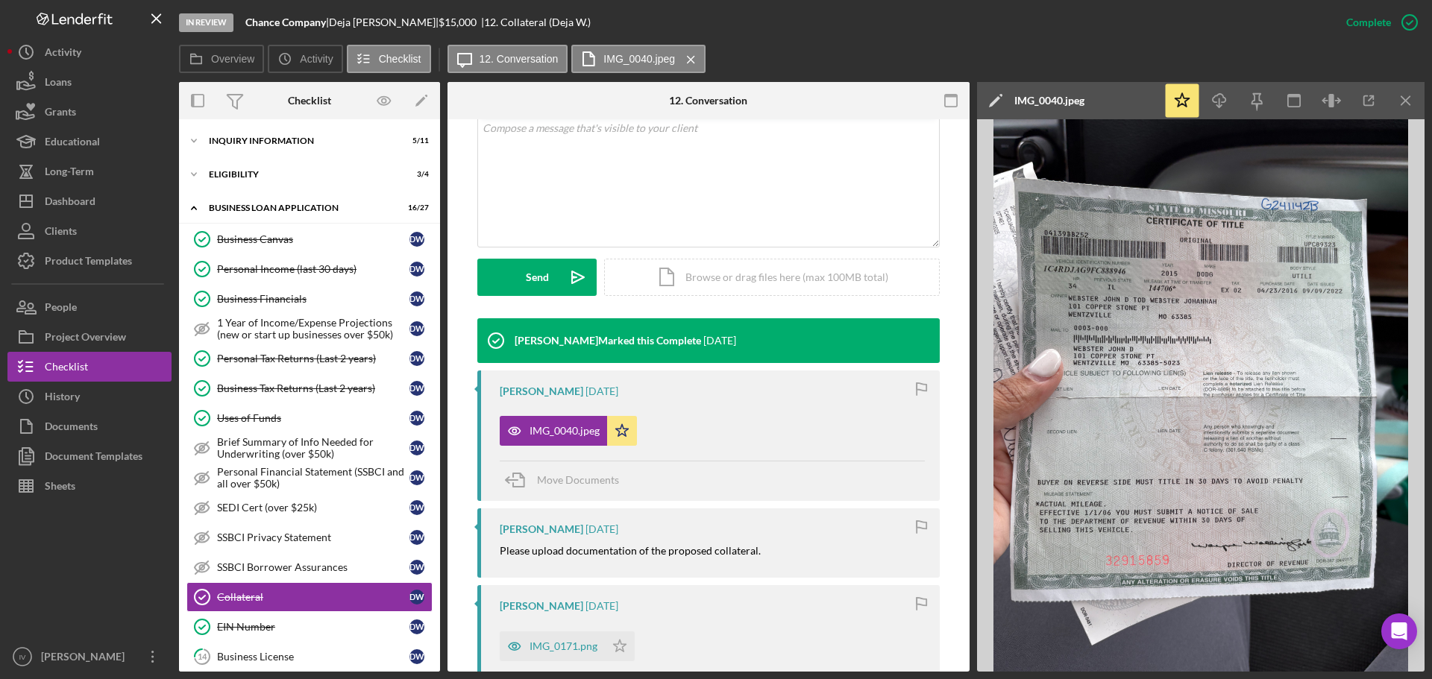
scroll to position [75, 0]
